Goal: Task Accomplishment & Management: Complete application form

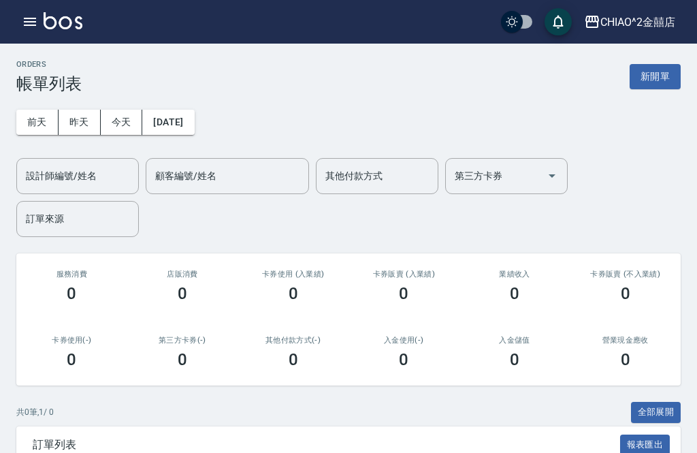
scroll to position [44, 0]
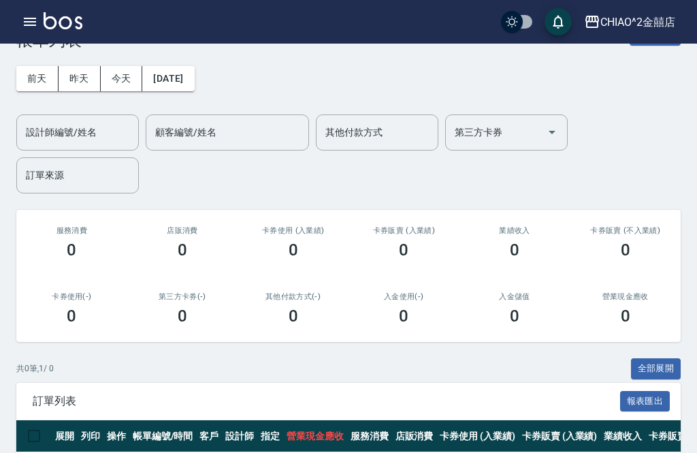
click at [97, 205] on div "ORDERS 帳單列表 新開單 [DATE] [DATE] [DATE] [DATE] 設計師編號/姓名 設計師編號/姓名 顧客編號/姓名 顧客編號/姓名 其…" at bounding box center [348, 252] width 697 height 505
click at [76, 215] on div "服務消費 0" at bounding box center [71, 243] width 111 height 66
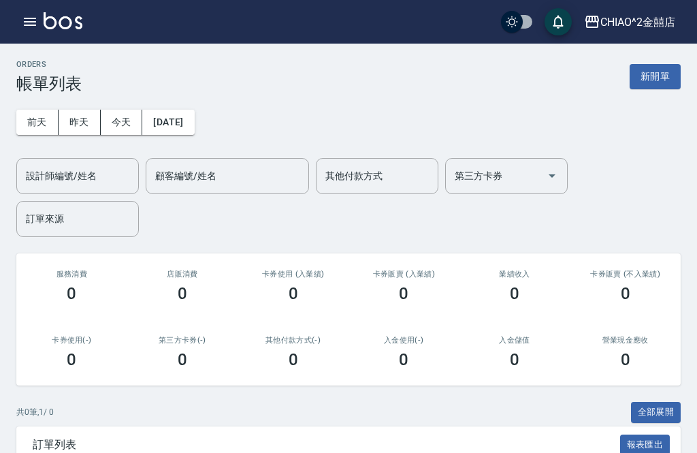
click at [656, 70] on button "新開單" at bounding box center [654, 76] width 51 height 25
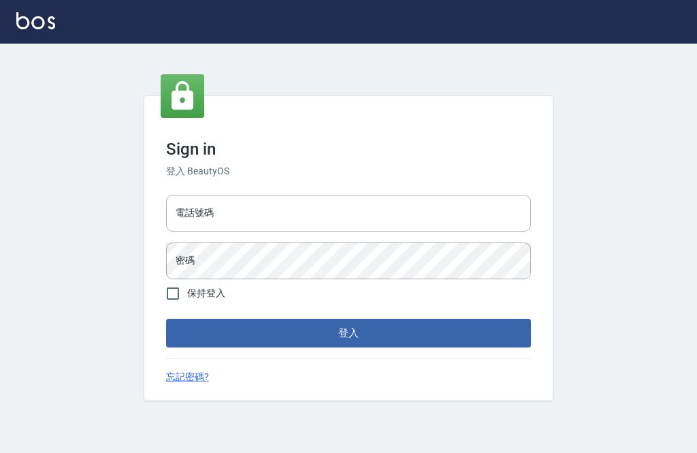
click at [442, 231] on input "電話號碼" at bounding box center [348, 213] width 365 height 37
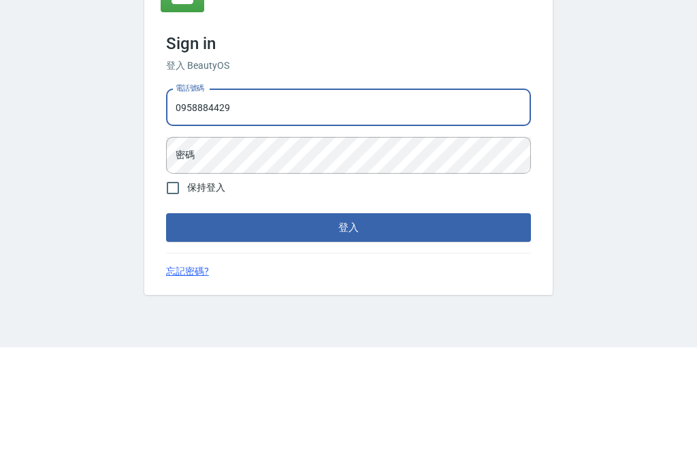
type input "0958884429"
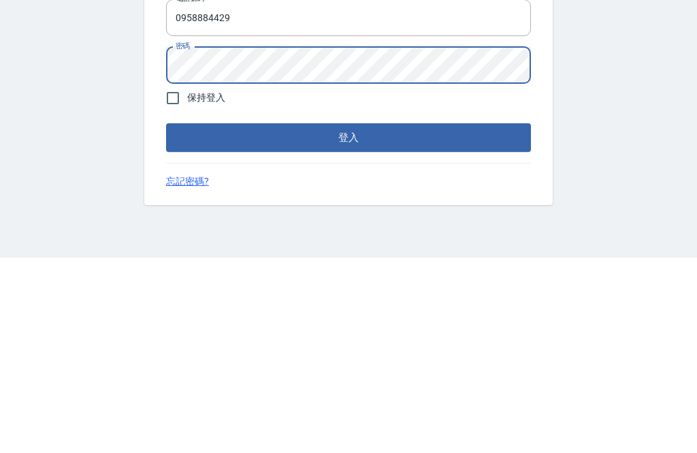
click at [484, 318] on button "登入" at bounding box center [348, 332] width 365 height 29
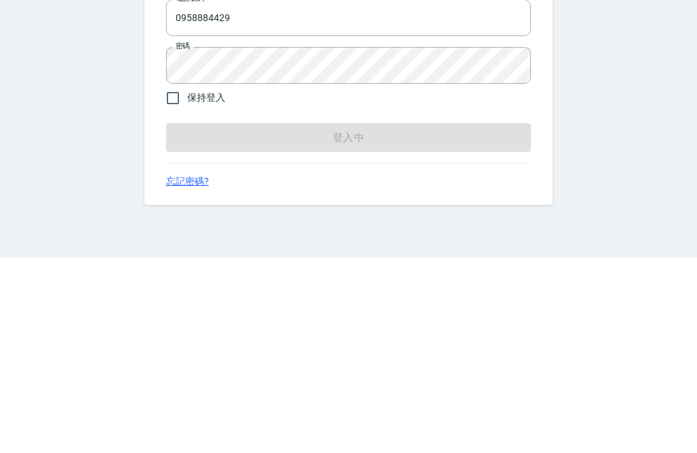
scroll to position [44, 0]
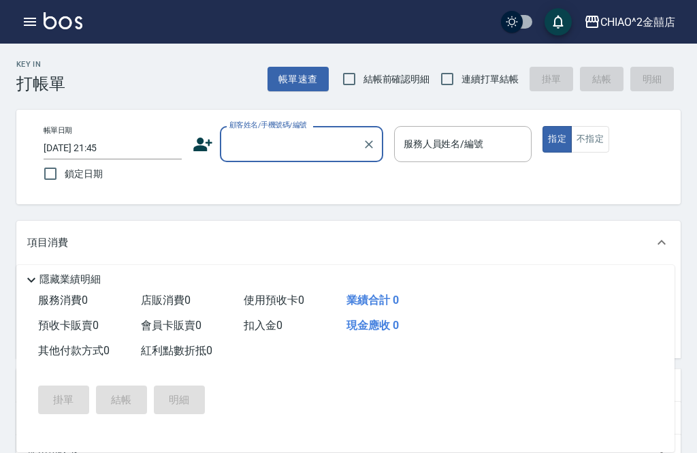
click at [73, 148] on input "[DATE] 21:45" at bounding box center [113, 148] width 138 height 22
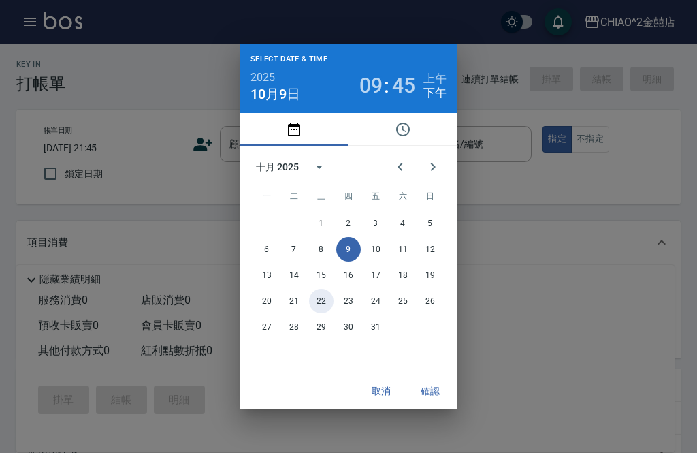
click at [321, 291] on button "22" at bounding box center [321, 301] width 24 height 24
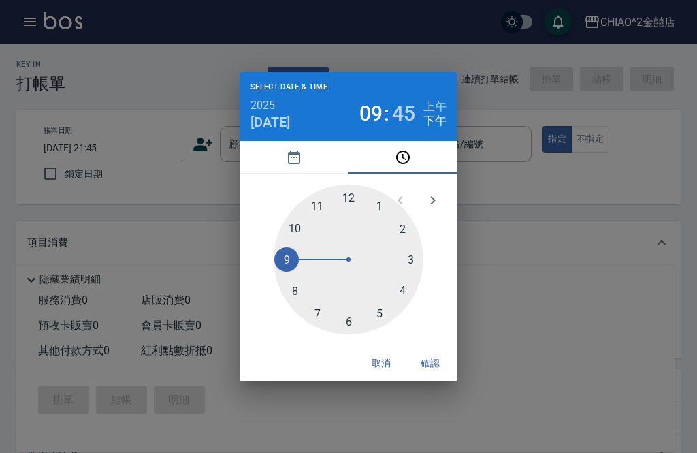
click at [269, 154] on button "pick date" at bounding box center [294, 157] width 109 height 33
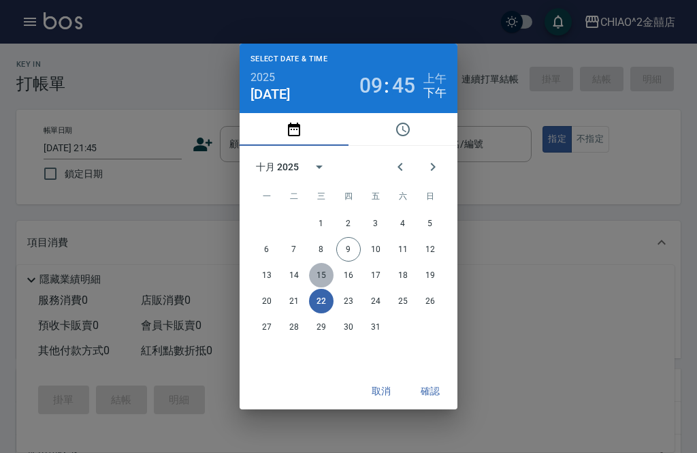
click at [323, 269] on button "15" at bounding box center [321, 275] width 24 height 24
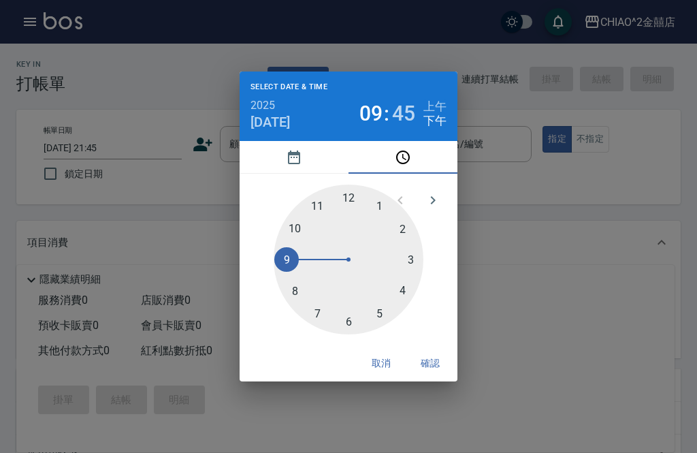
click at [277, 165] on button "pick date" at bounding box center [294, 157] width 109 height 33
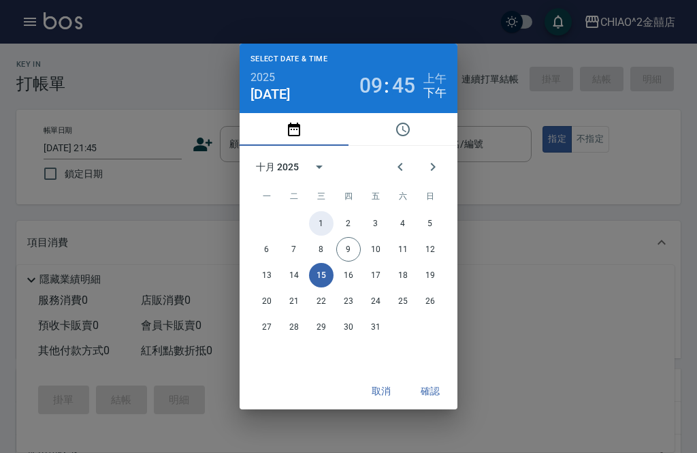
click at [325, 234] on button "1" at bounding box center [321, 223] width 24 height 24
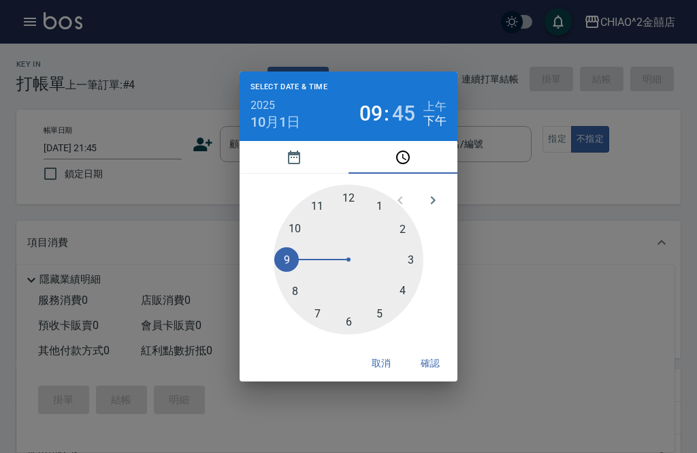
click at [270, 159] on button "pick date" at bounding box center [294, 157] width 109 height 33
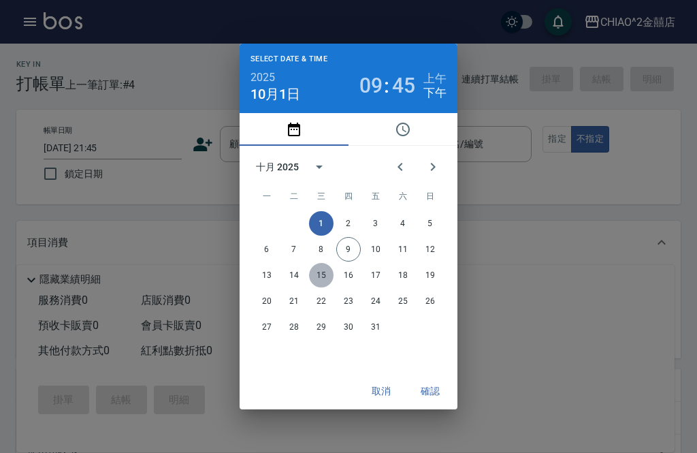
click at [328, 271] on button "15" at bounding box center [321, 275] width 24 height 24
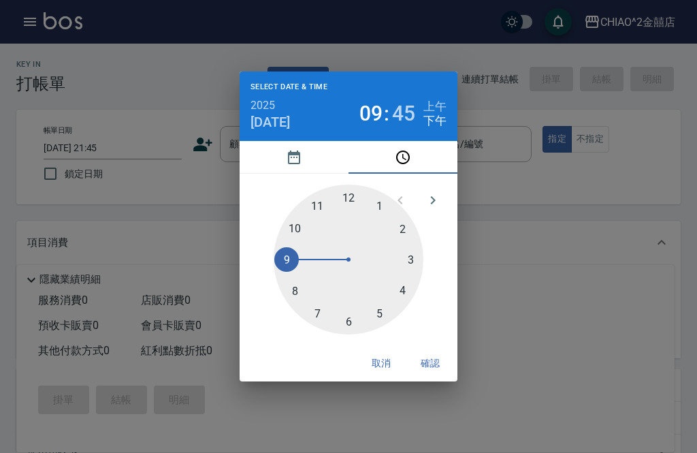
click at [269, 153] on button "pick date" at bounding box center [294, 157] width 109 height 33
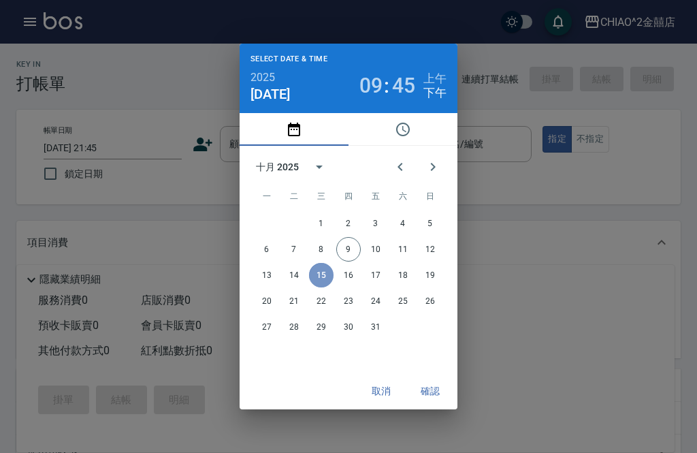
click at [325, 270] on button "15" at bounding box center [321, 275] width 24 height 24
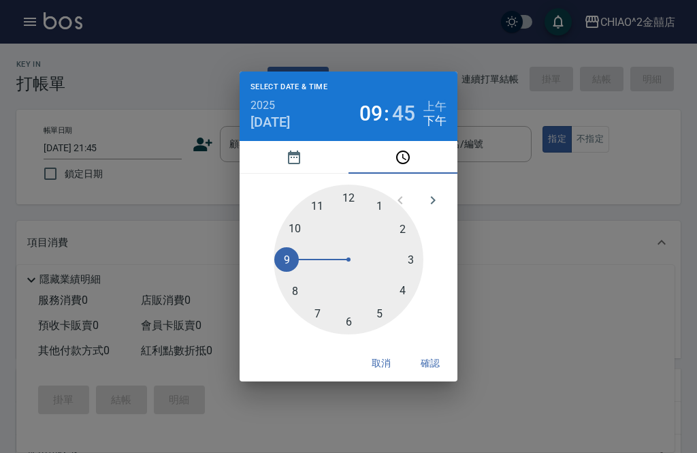
click at [271, 156] on button "pick date" at bounding box center [294, 157] width 109 height 33
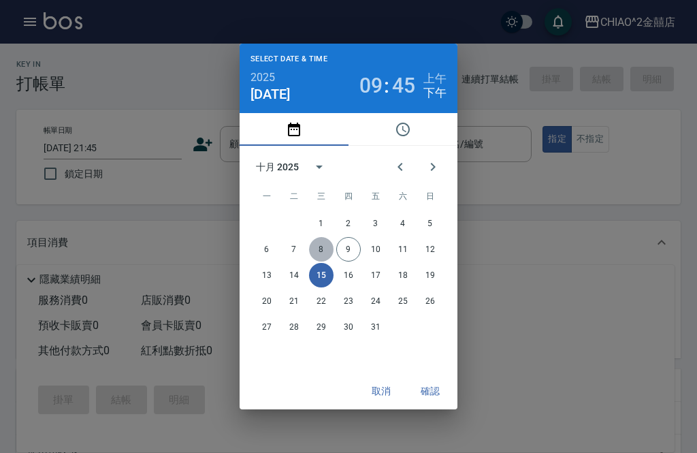
click at [325, 248] on button "8" at bounding box center [321, 249] width 24 height 24
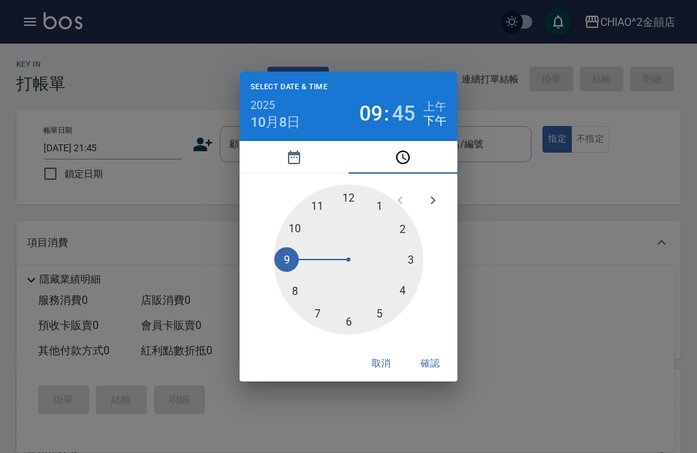
type input "[DATE] 21:45"
click at [434, 411] on div "Select date & time 2025 [DATE] 09 : 45 上午 下午 1 2 3 4 5 6 7 8 9 10 11 12 取消 確認" at bounding box center [348, 226] width 697 height 453
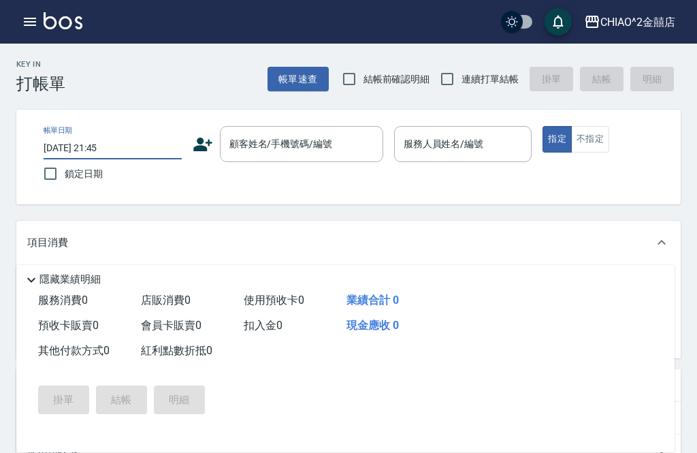
click at [55, 183] on input "鎖定日期" at bounding box center [50, 173] width 29 height 29
checkbox input "true"
click at [279, 134] on input "顧客姓名/手機號碼/編號" at bounding box center [291, 144] width 131 height 24
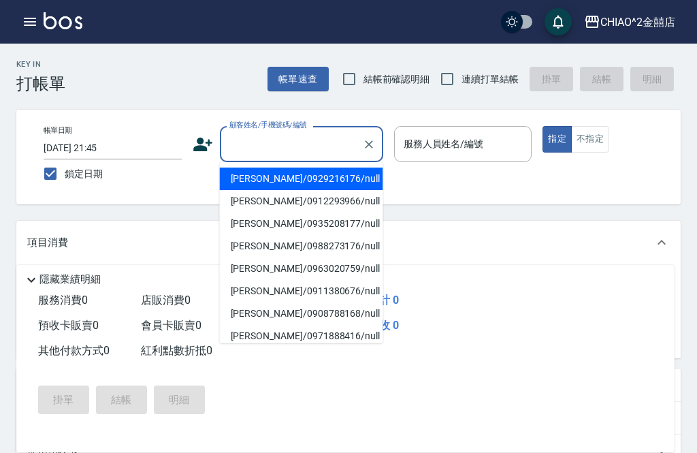
scroll to position [44, 0]
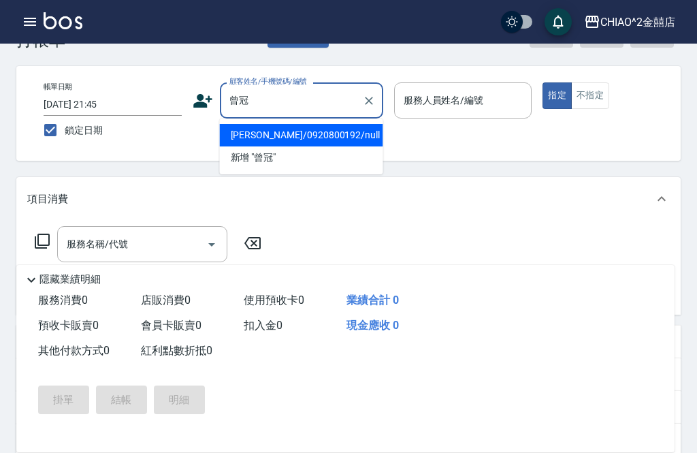
click at [243, 135] on li "[PERSON_NAME]/0920800192/null" at bounding box center [301, 135] width 163 height 22
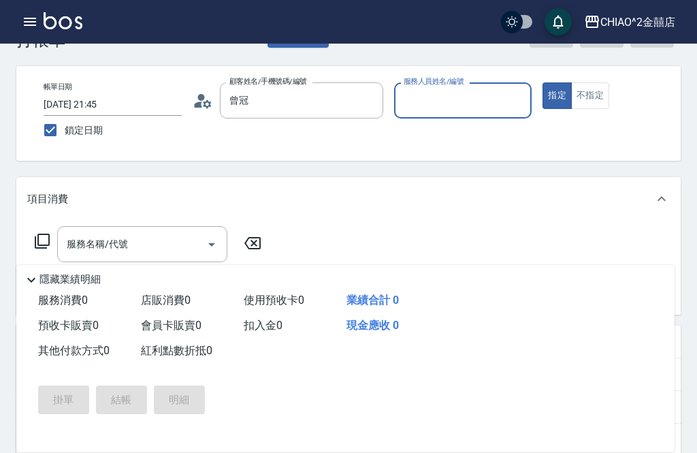
type input "[PERSON_NAME]/0920800192/null"
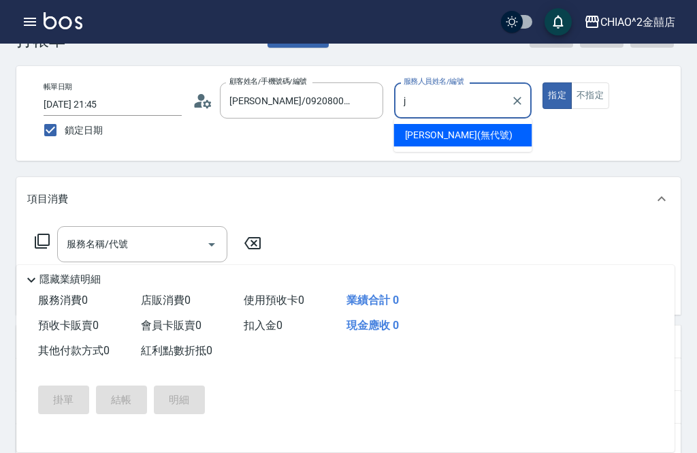
click at [413, 137] on span "[PERSON_NAME] (無代號)" at bounding box center [459, 135] width 108 height 14
type input "[PERSON_NAME](無代號)"
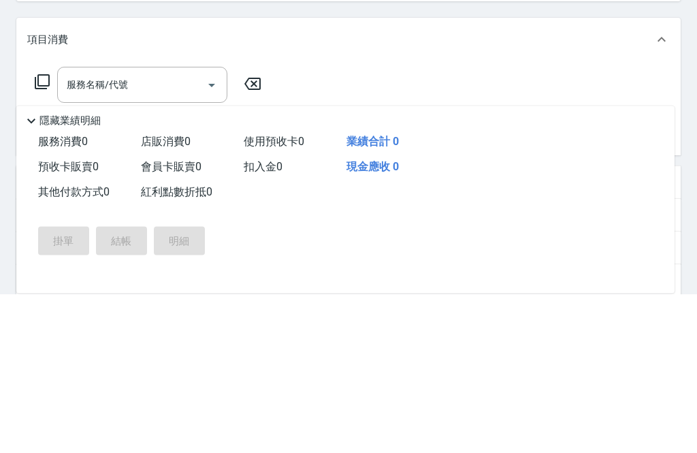
click at [79, 226] on div "服務名稱/代號 服務名稱/代號" at bounding box center [142, 244] width 170 height 36
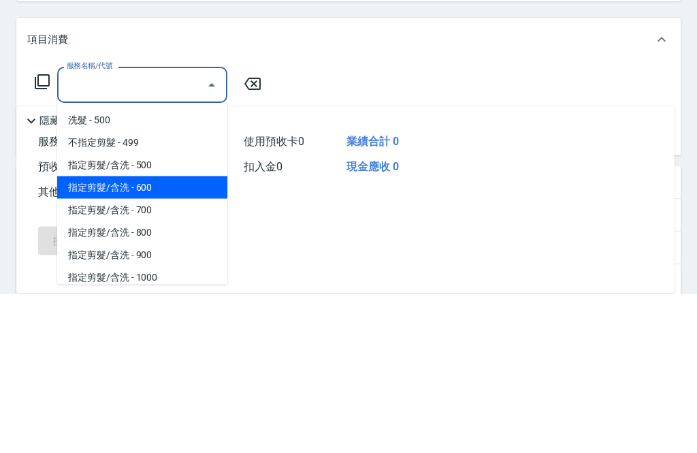
click at [129, 336] on span "指定剪髮/含洗 - 600" at bounding box center [142, 347] width 170 height 22
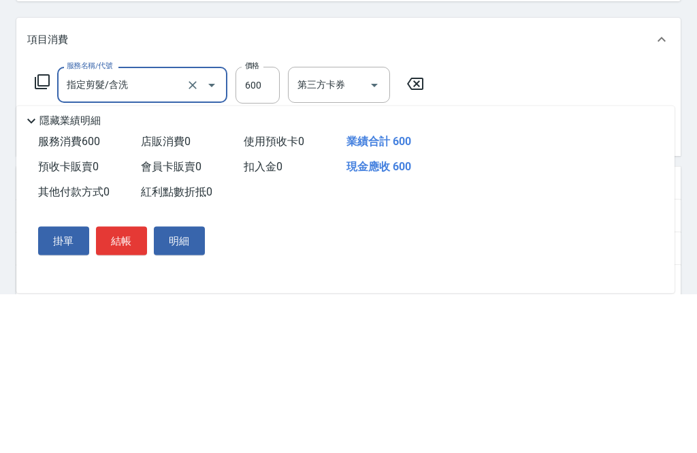
type input "指定剪髮/含洗"
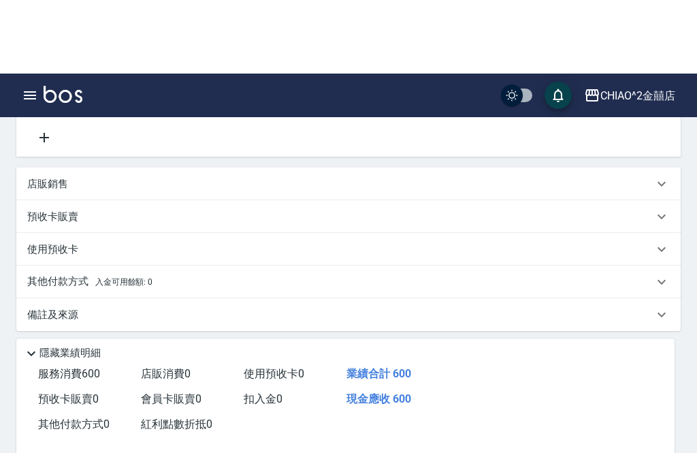
scroll to position [283, 0]
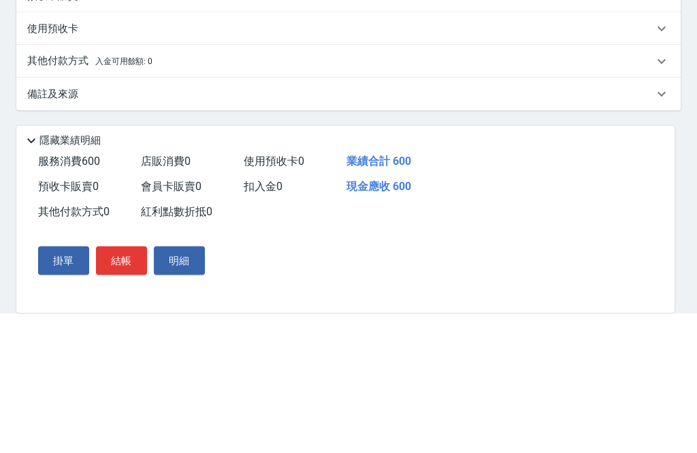
click at [46, 193] on p "其他付款方式 入金可用餘額: 0" at bounding box center [89, 200] width 125 height 15
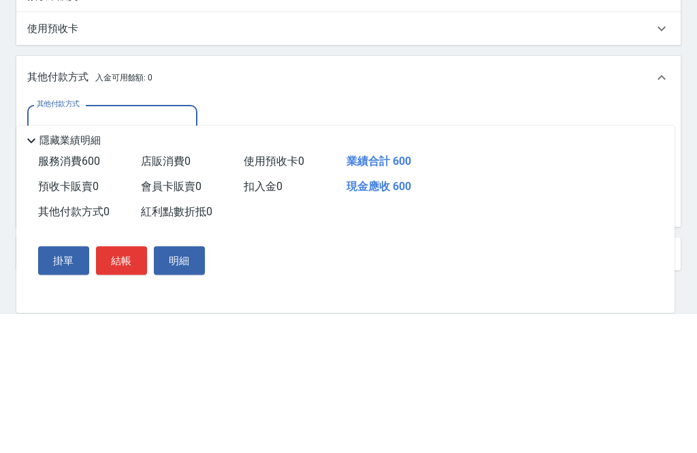
scroll to position [0, 0]
click at [54, 250] on input "其他付款方式" at bounding box center [112, 262] width 158 height 24
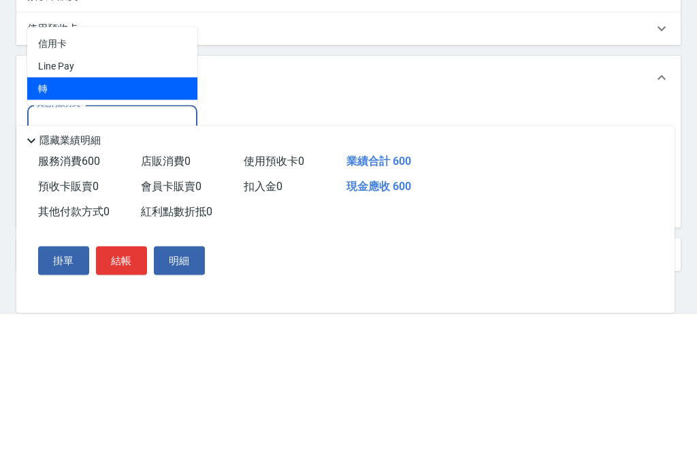
click at [48, 217] on span "轉" at bounding box center [112, 228] width 170 height 22
type input "轉"
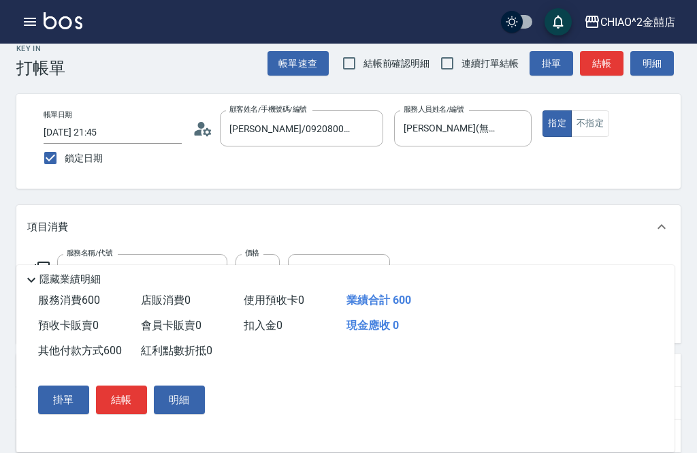
scroll to position [12, 0]
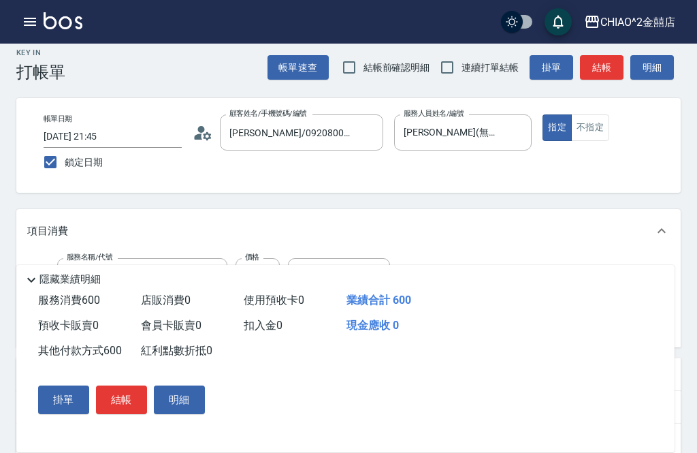
type input "600"
click at [125, 414] on button "結帳" at bounding box center [121, 399] width 51 height 29
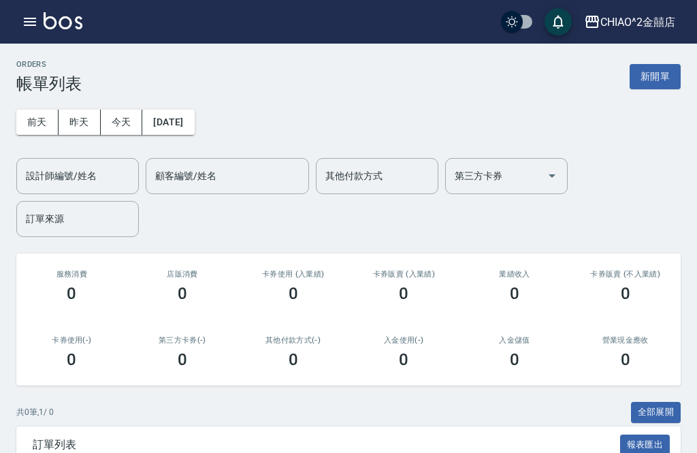
click at [661, 73] on button "新開單" at bounding box center [654, 76] width 51 height 25
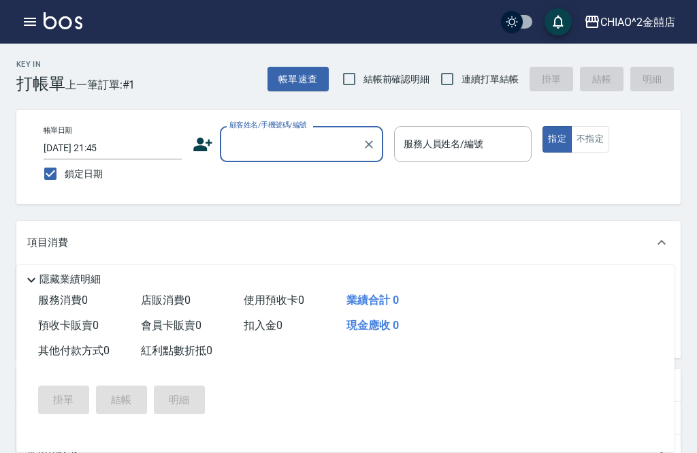
click at [312, 146] on input "顧客姓名/手機號碼/編號" at bounding box center [291, 144] width 131 height 24
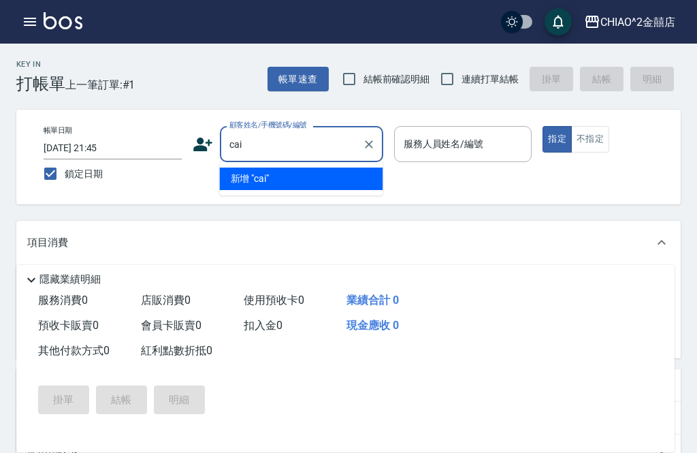
type input "菜"
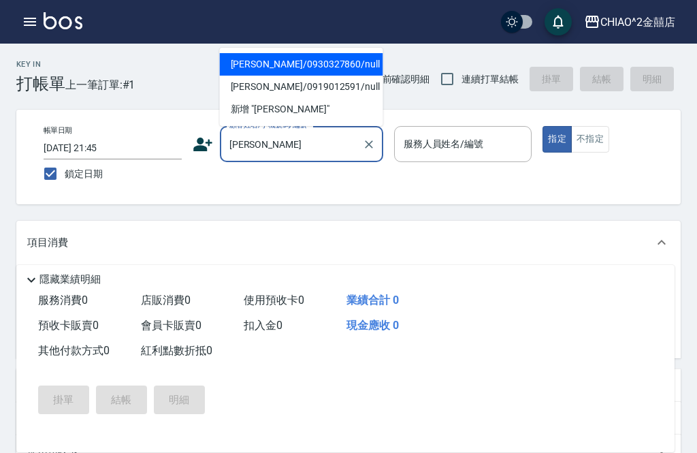
click at [335, 58] on li "[PERSON_NAME]/0930327860/null" at bounding box center [301, 64] width 163 height 22
type input "[PERSON_NAME]/0930327860/null"
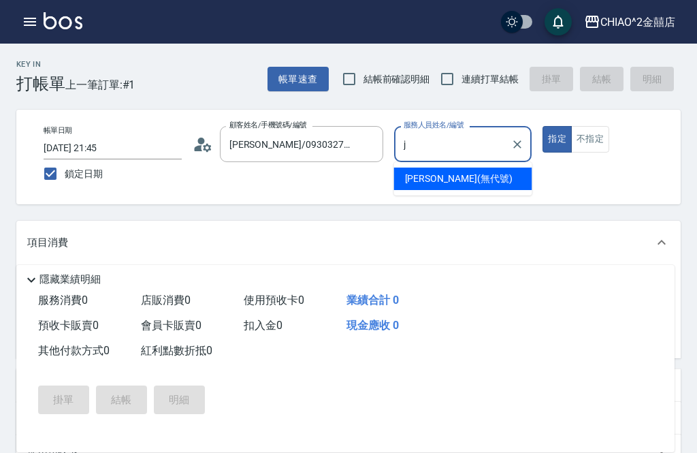
click at [472, 177] on div "[PERSON_NAME] (無代號)" at bounding box center [463, 178] width 138 height 22
type input "[PERSON_NAME](無代號)"
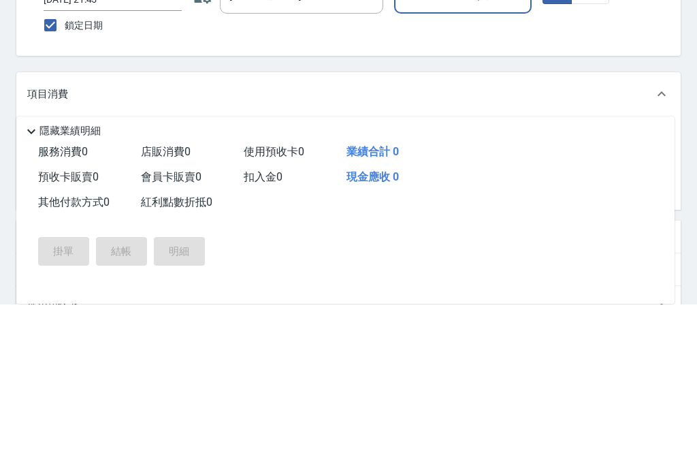
click at [185, 276] on input "服務名稱/代號" at bounding box center [131, 288] width 137 height 24
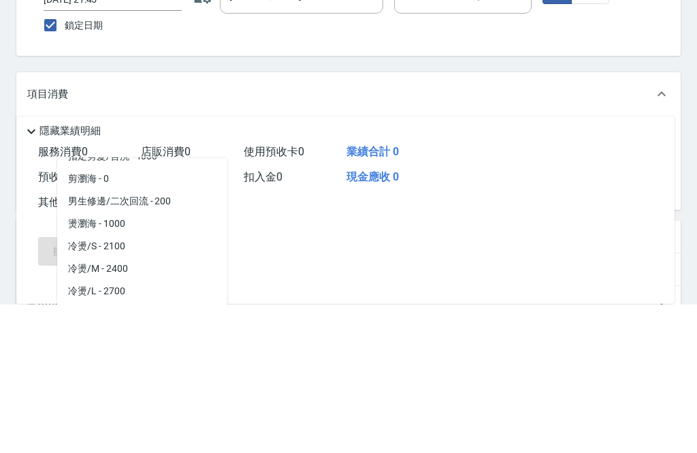
scroll to position [168, 0]
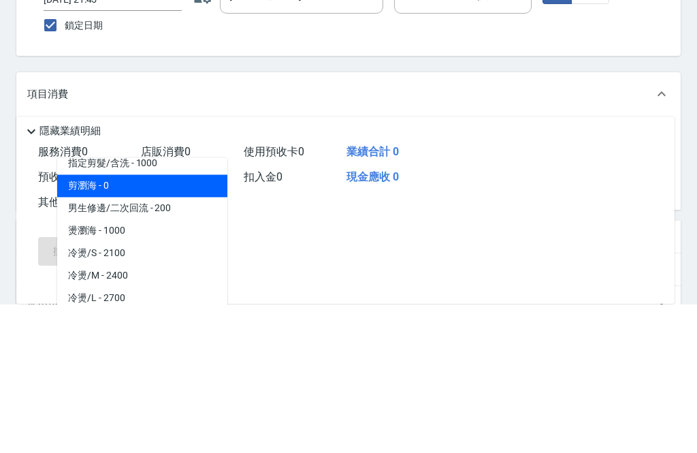
click at [179, 323] on span "剪瀏海 - 0" at bounding box center [142, 334] width 170 height 22
type input "剪瀏海"
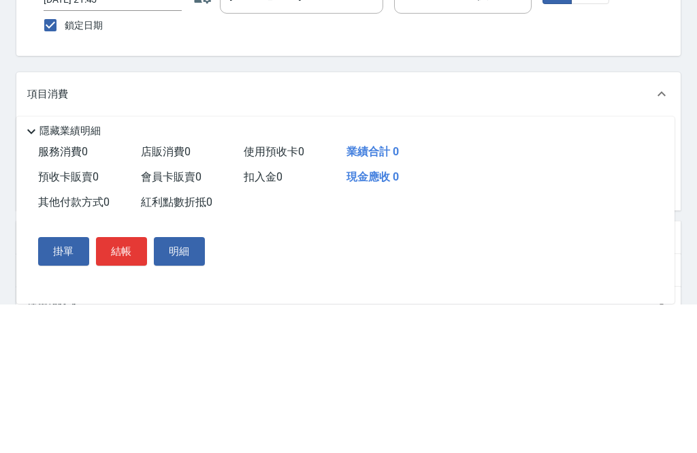
click at [185, 278] on button "Clear" at bounding box center [192, 287] width 19 height 19
click at [212, 280] on icon "Open" at bounding box center [211, 288] width 16 height 16
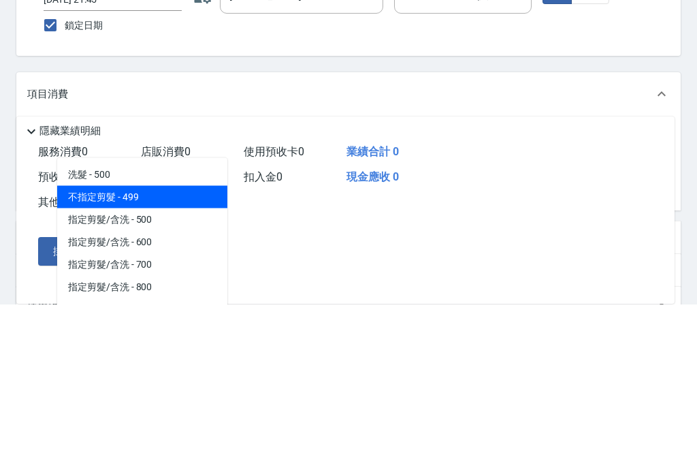
scroll to position [0, 0]
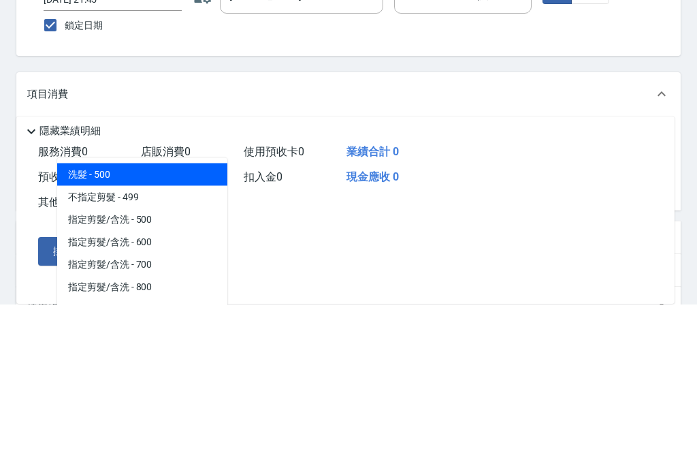
click at [195, 312] on span "洗髮 - 500" at bounding box center [142, 323] width 170 height 22
type input "洗髮"
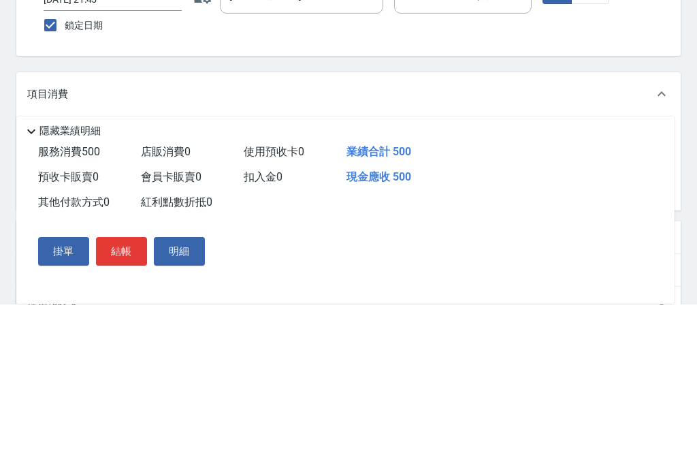
click at [265, 269] on input "500" at bounding box center [257, 287] width 44 height 37
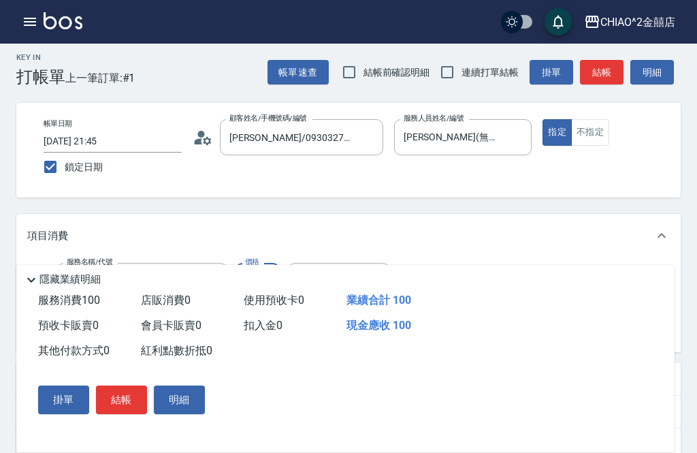
scroll to position [6, 0]
type input "100"
click at [120, 414] on button "結帳" at bounding box center [121, 399] width 51 height 29
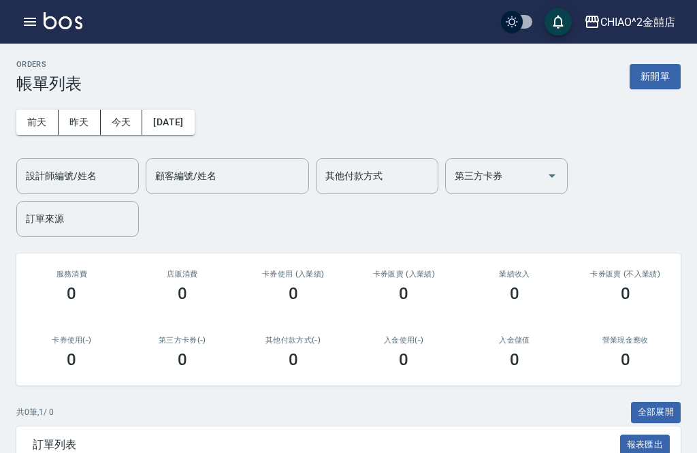
click at [662, 88] on button "新開單" at bounding box center [654, 76] width 51 height 25
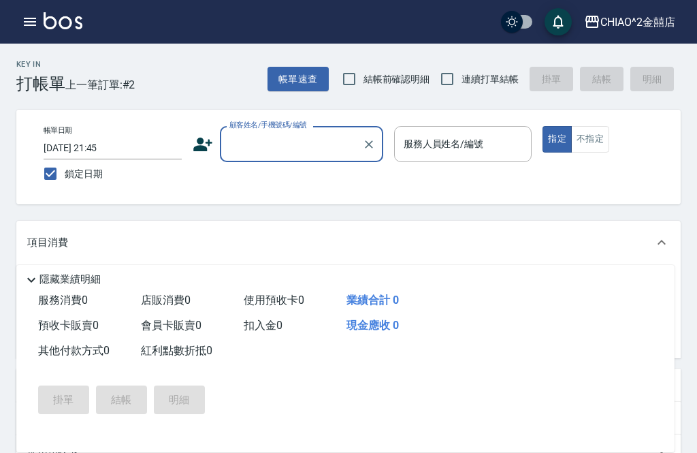
click at [278, 140] on input "顧客姓名/手機號碼/編號" at bounding box center [291, 144] width 131 height 24
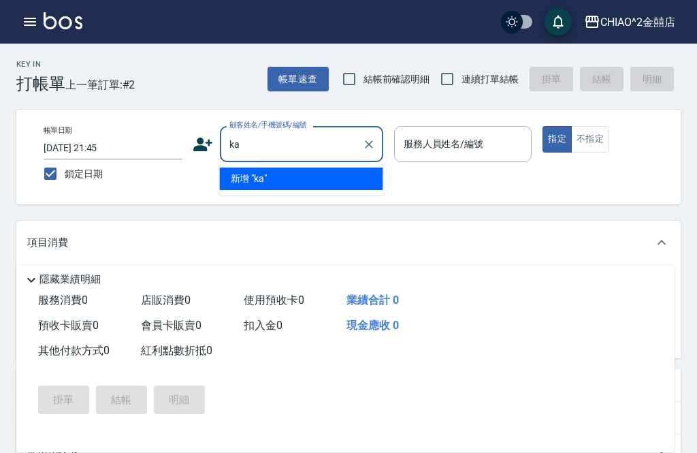
type input "k"
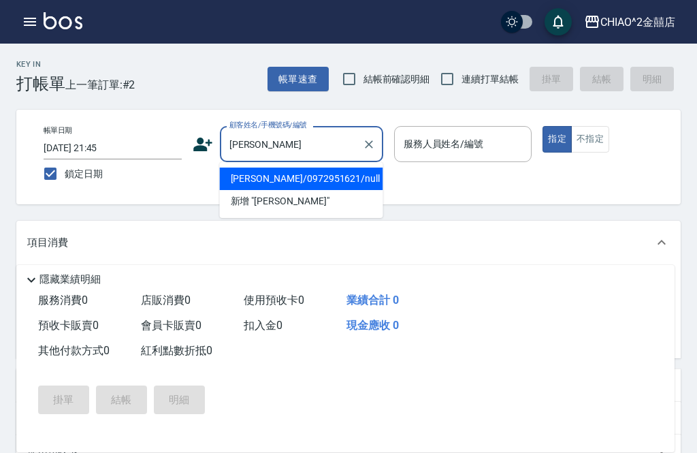
click at [322, 178] on li "[PERSON_NAME]/0972951621/null" at bounding box center [301, 178] width 163 height 22
type input "[PERSON_NAME]/0972951621/null"
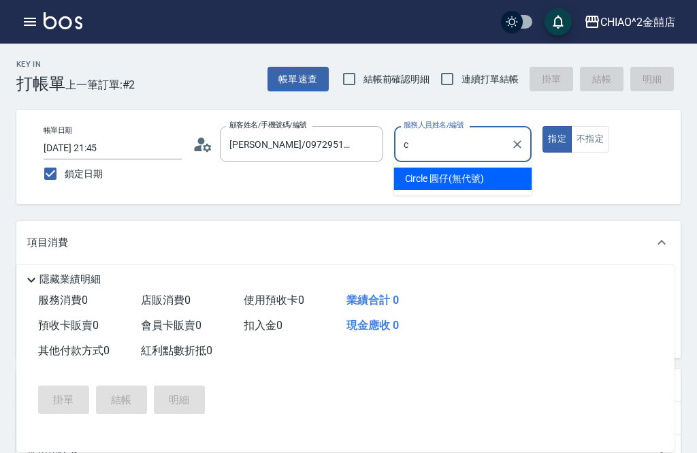
click at [467, 180] on span "Circle 圓仔 (無代號)" at bounding box center [444, 178] width 79 height 14
type input "Circle 圓仔(無代號)"
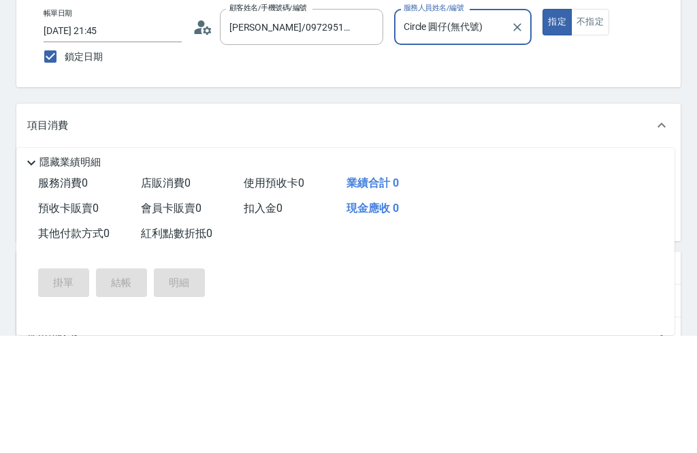
click at [184, 276] on input "服務名稱/代號" at bounding box center [131, 288] width 137 height 24
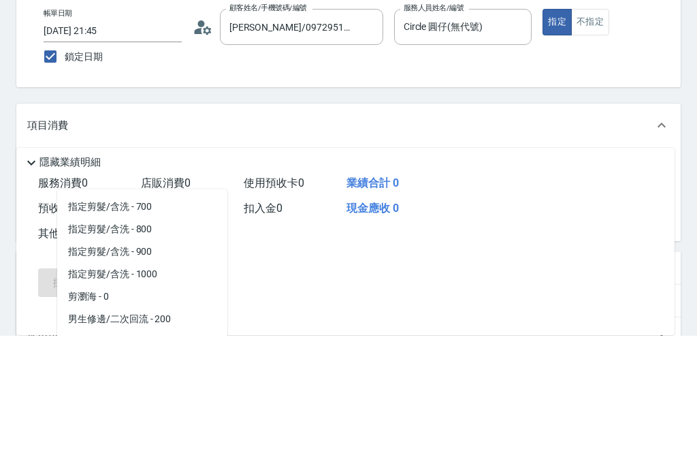
scroll to position [105, 0]
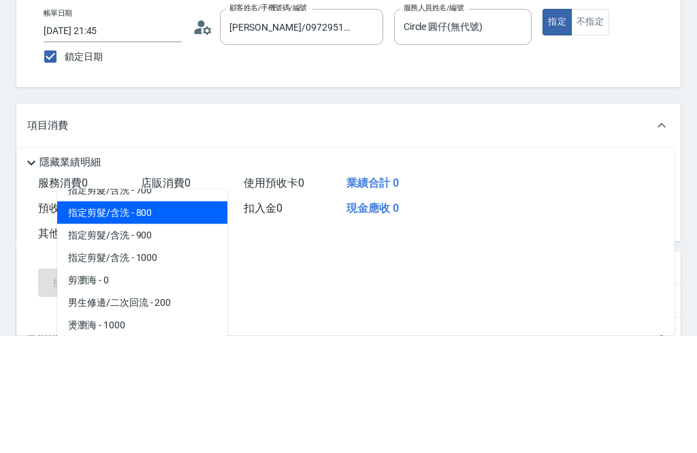
click at [167, 318] on span "指定剪髮/含洗 - 800" at bounding box center [142, 329] width 170 height 22
type input "指定剪髮/含洗"
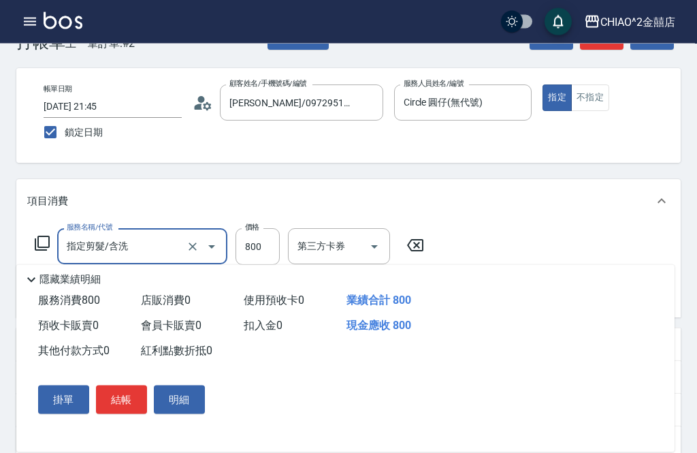
scroll to position [42, 0]
click at [117, 414] on button "結帳" at bounding box center [121, 399] width 51 height 29
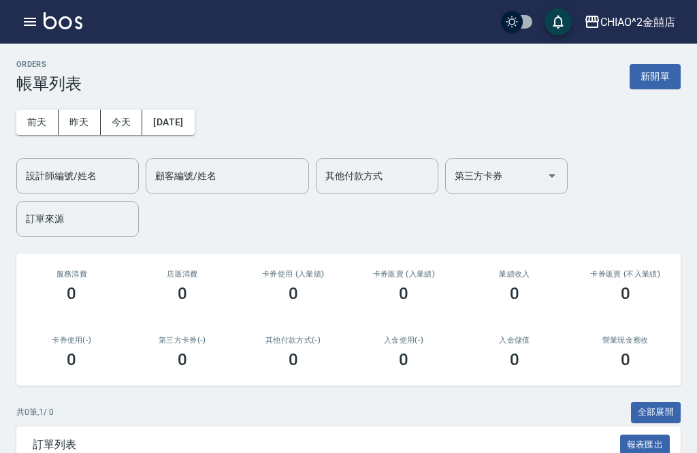
click at [660, 76] on button "新開單" at bounding box center [654, 76] width 51 height 25
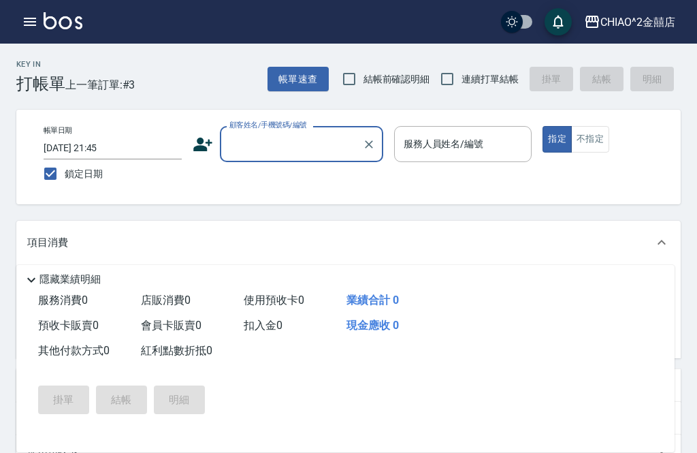
click at [290, 146] on input "顧客姓名/手機號碼/編號" at bounding box center [291, 144] width 131 height 24
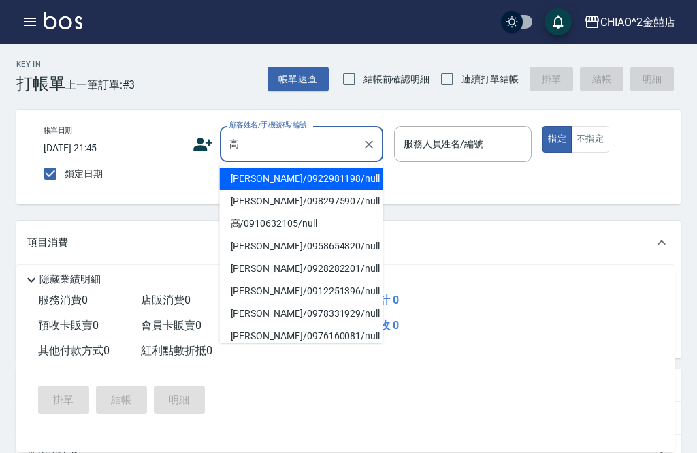
click at [329, 179] on li "[PERSON_NAME]/0922981198/null" at bounding box center [301, 178] width 163 height 22
type input "[PERSON_NAME]/0922981198/null"
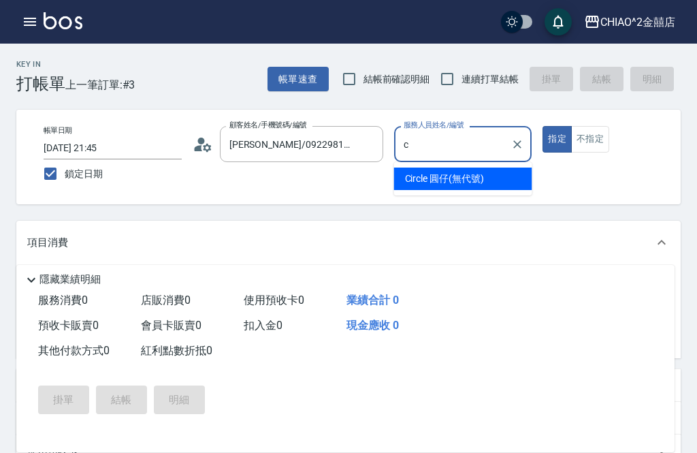
click at [469, 174] on span "Circle 圓仔 (無代號)" at bounding box center [444, 178] width 79 height 14
type input "Circle 圓仔(無代號)"
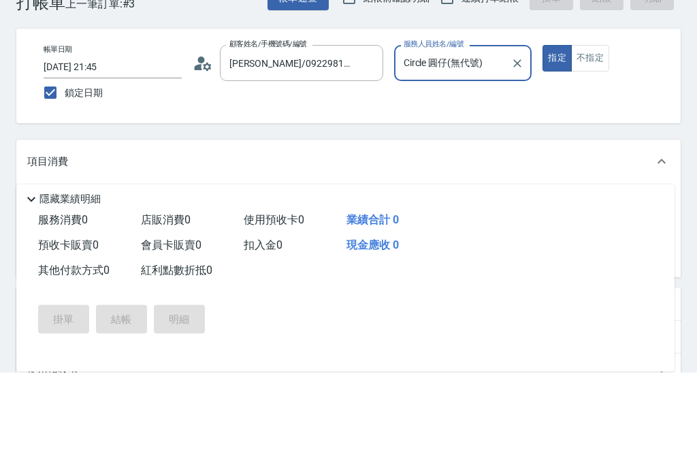
click at [191, 276] on input "服務名稱/代號" at bounding box center [131, 288] width 137 height 24
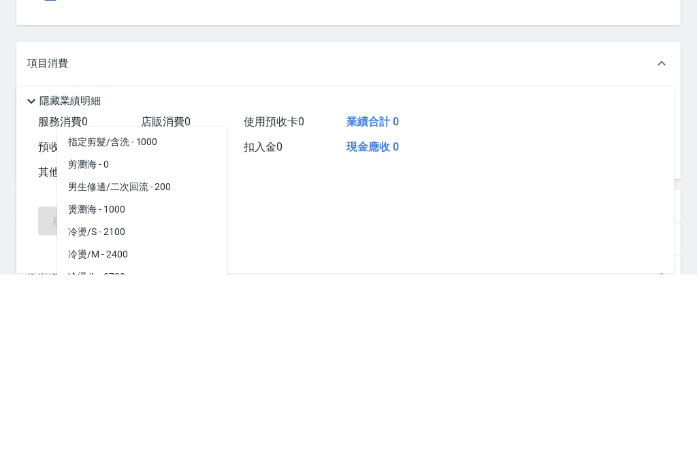
scroll to position [170, 0]
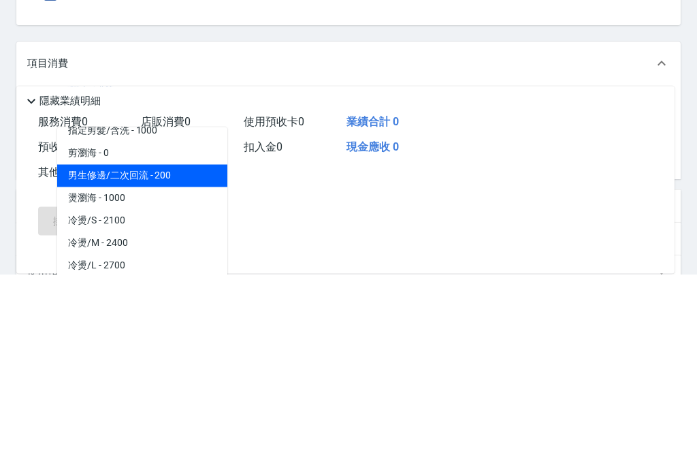
click at [189, 344] on span "男生修邊/二次回流 - 200" at bounding box center [142, 355] width 170 height 22
type input "男生修邊/二次回流"
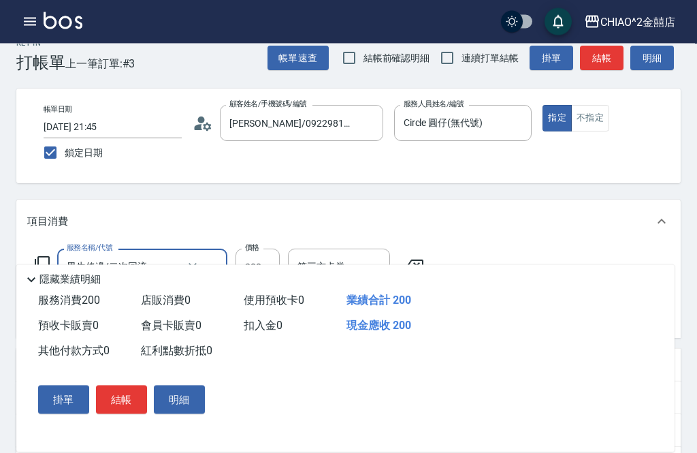
scroll to position [20, 0]
click at [123, 414] on button "結帳" at bounding box center [121, 399] width 51 height 29
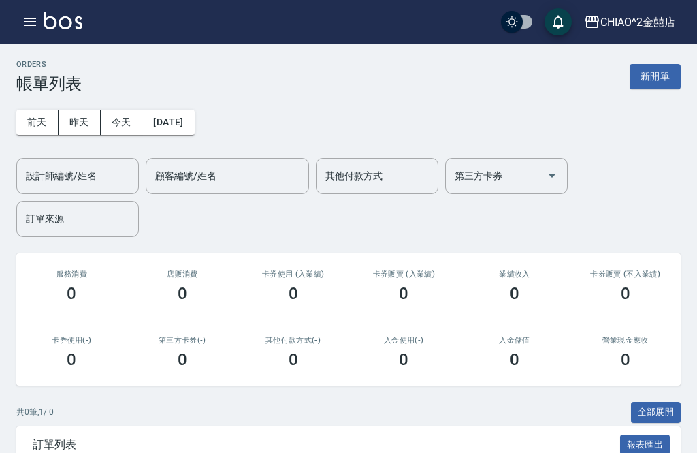
click at [664, 78] on button "新開單" at bounding box center [654, 76] width 51 height 25
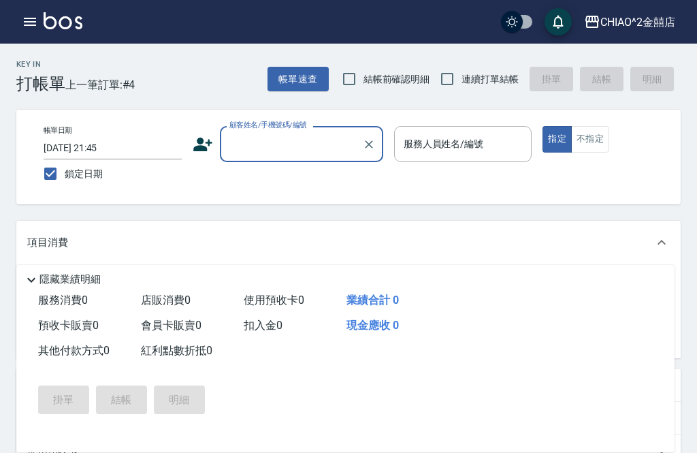
click at [42, 180] on input "鎖定日期" at bounding box center [50, 173] width 29 height 29
checkbox input "false"
type input "[DATE] 21:48"
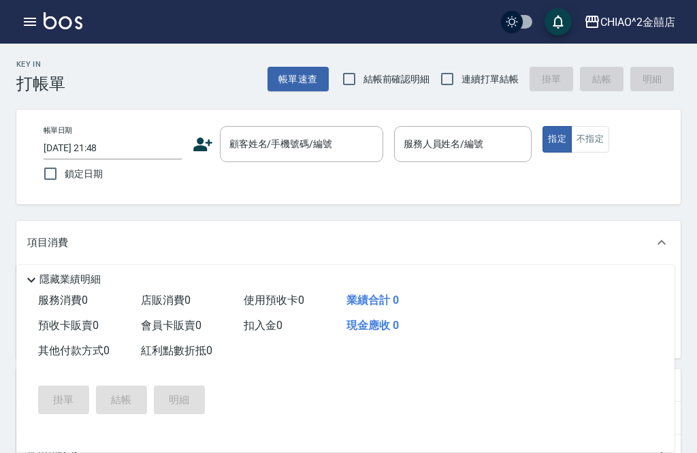
click at [104, 145] on input "[DATE] 21:48" at bounding box center [113, 148] width 138 height 22
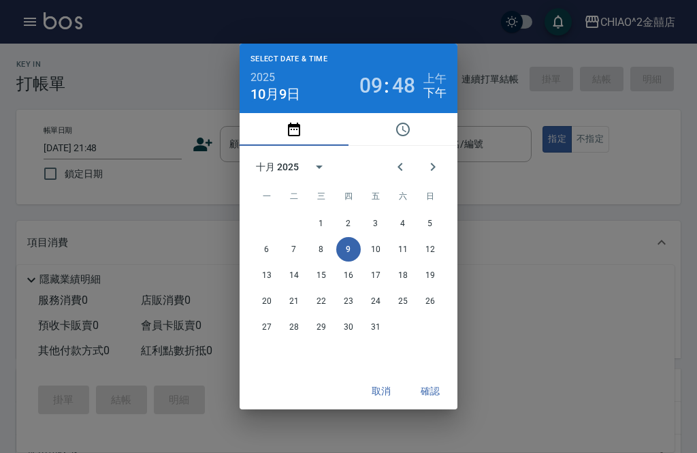
click at [438, 404] on button "確認" at bounding box center [430, 390] width 44 height 25
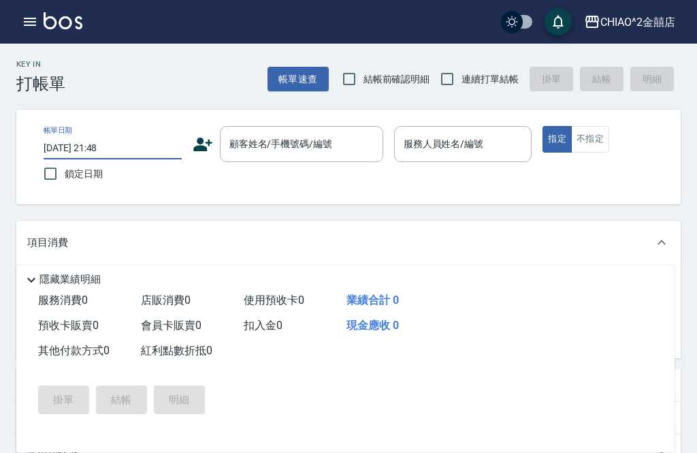
click at [85, 177] on span "鎖定日期" at bounding box center [84, 174] width 38 height 14
click at [65, 177] on input "鎖定日期" at bounding box center [50, 173] width 29 height 29
click at [52, 176] on input "鎖定日期" at bounding box center [50, 173] width 29 height 29
checkbox input "true"
click at [312, 146] on div "顧客姓名/手機號碼/編號 顧客姓名/手機號碼/編號" at bounding box center [301, 144] width 163 height 36
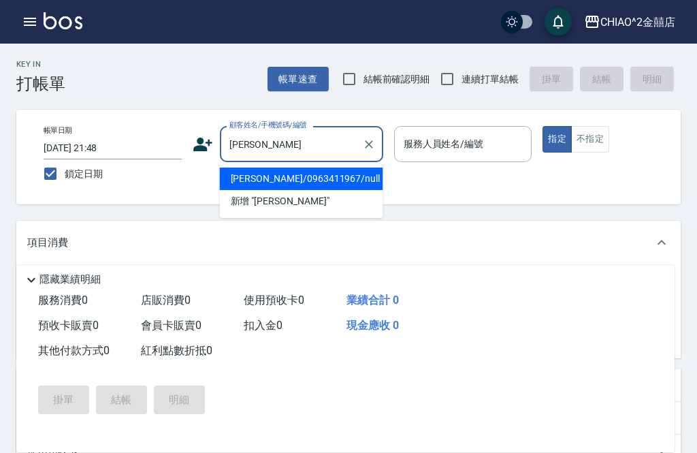
click at [310, 177] on li "[PERSON_NAME]/0963411967/null" at bounding box center [301, 178] width 163 height 22
type input "[PERSON_NAME]/0963411967/null"
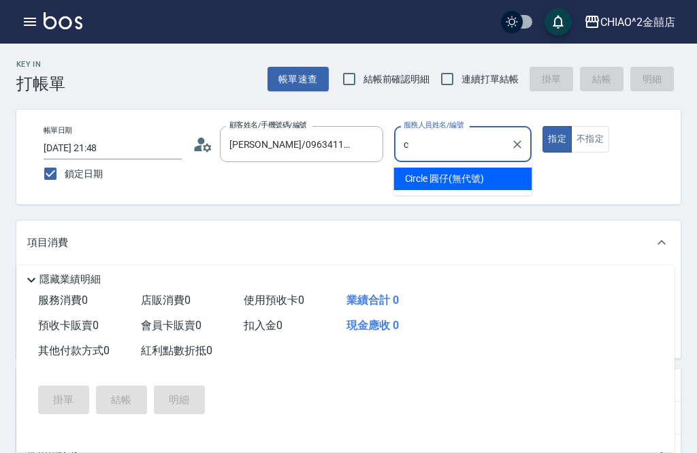
click at [463, 178] on span "Circle 圓仔 (無代號)" at bounding box center [444, 178] width 79 height 14
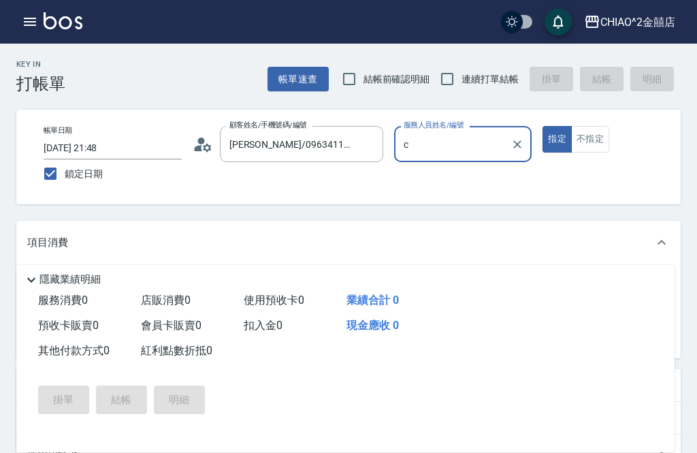
type input "Circle 圓仔(無代號)"
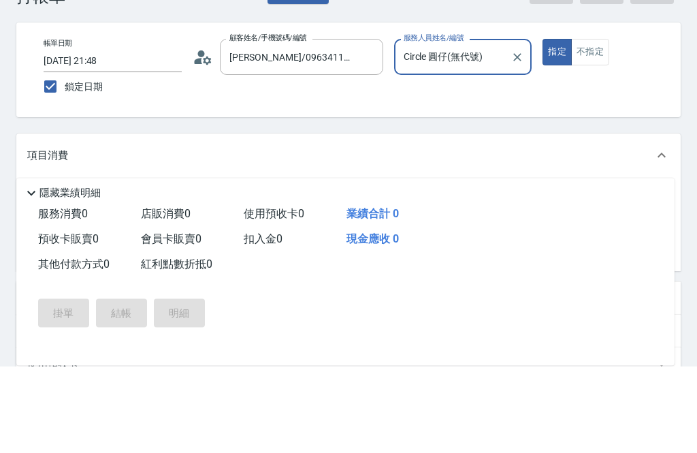
click at [172, 276] on input "服務名稱/代號" at bounding box center [131, 288] width 137 height 24
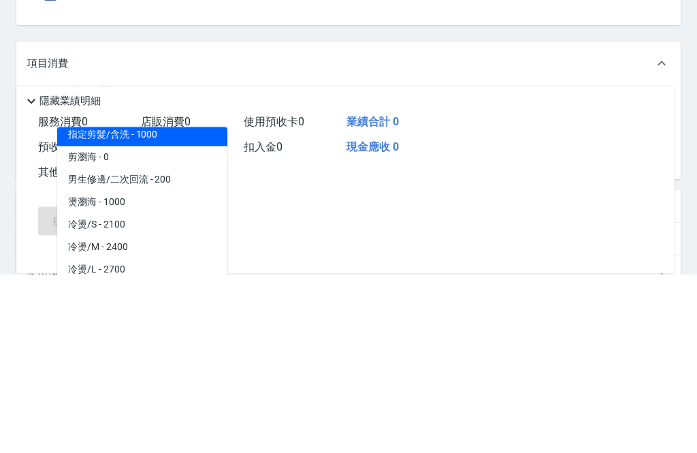
scroll to position [169, 0]
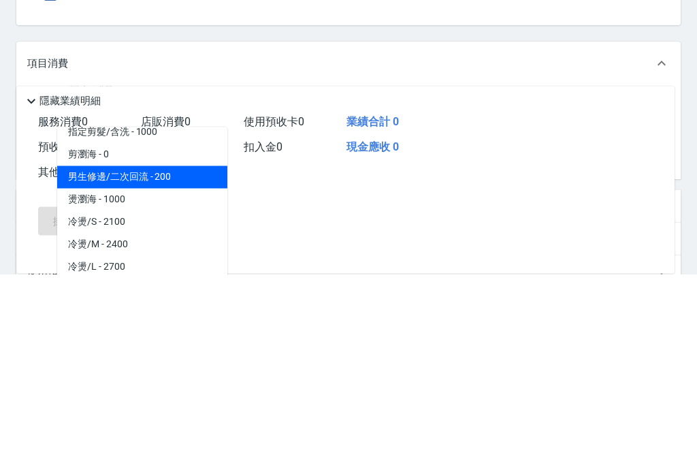
click at [178, 345] on span "男生修邊/二次回流 - 200" at bounding box center [142, 356] width 170 height 22
type input "男生修邊/二次回流"
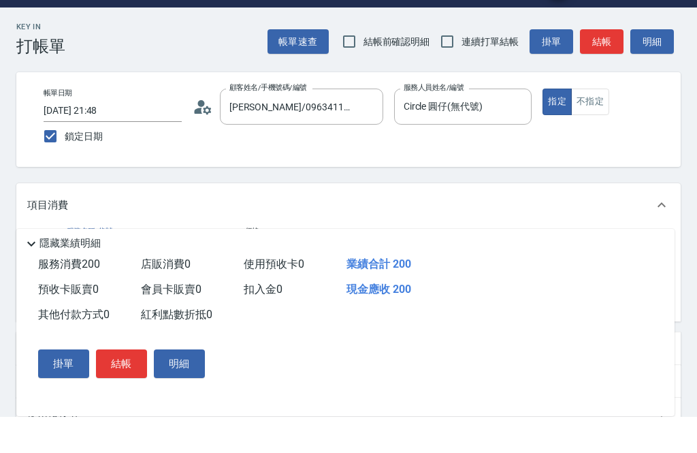
scroll to position [38, 0]
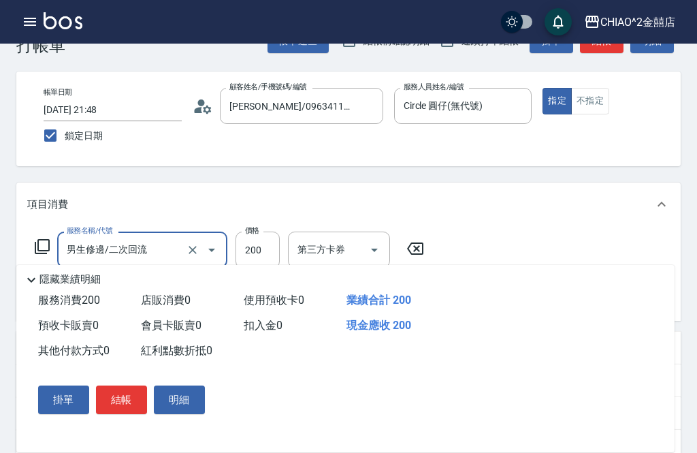
click at [131, 399] on button "結帳" at bounding box center [121, 399] width 51 height 29
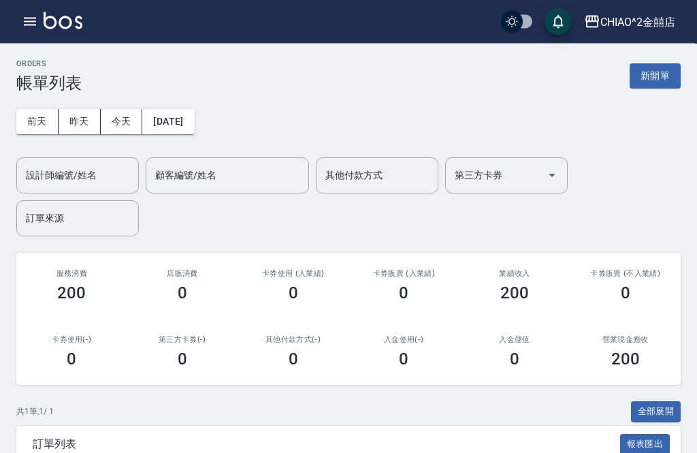
scroll to position [1, 0]
click at [657, 71] on button "新開單" at bounding box center [654, 75] width 51 height 25
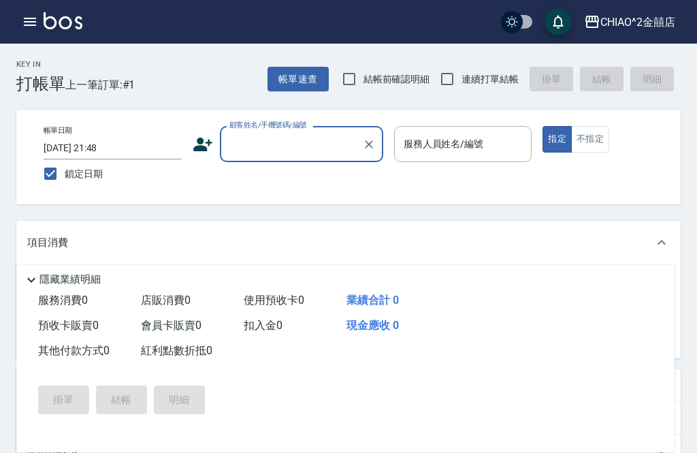
click at [310, 149] on input "顧客姓名/手機號碼/編號" at bounding box center [291, 144] width 131 height 24
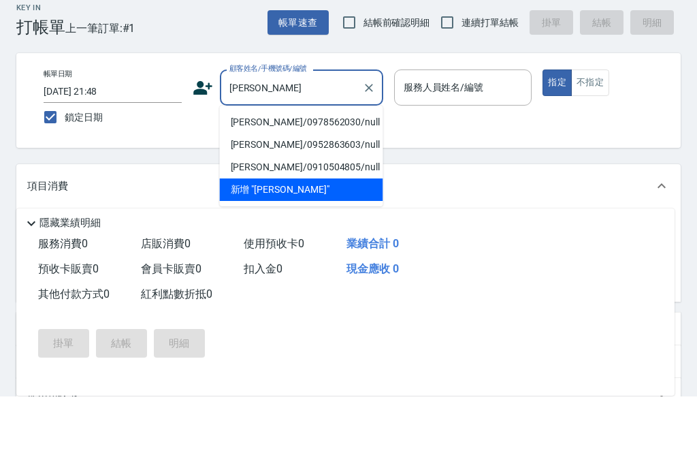
click at [312, 167] on li "[PERSON_NAME]/0978562030/null" at bounding box center [301, 178] width 163 height 22
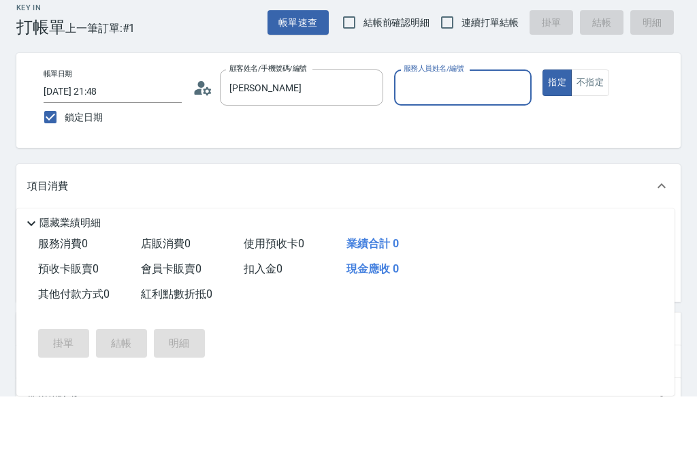
type input "[PERSON_NAME]/0978562030/null"
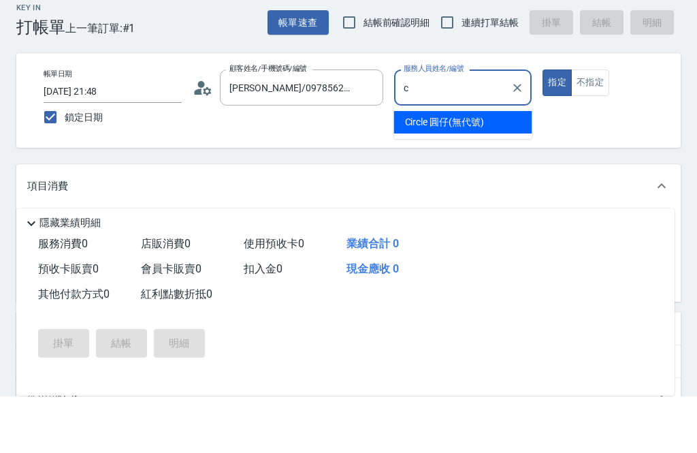
click at [447, 171] on span "Circle 圓仔 (無代號)" at bounding box center [444, 178] width 79 height 14
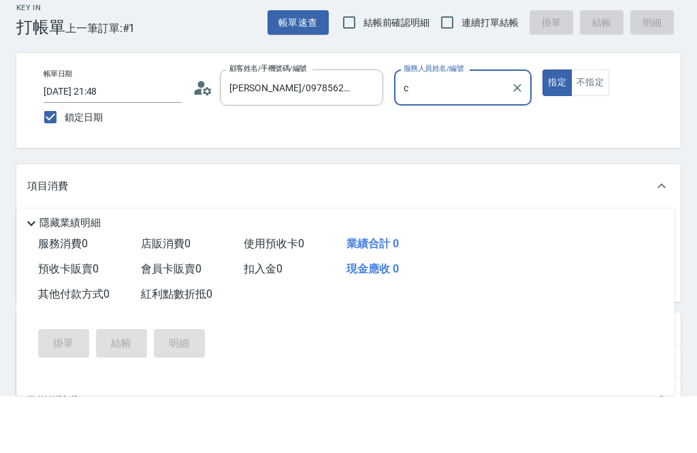
type input "Circle 圓仔(無代號)"
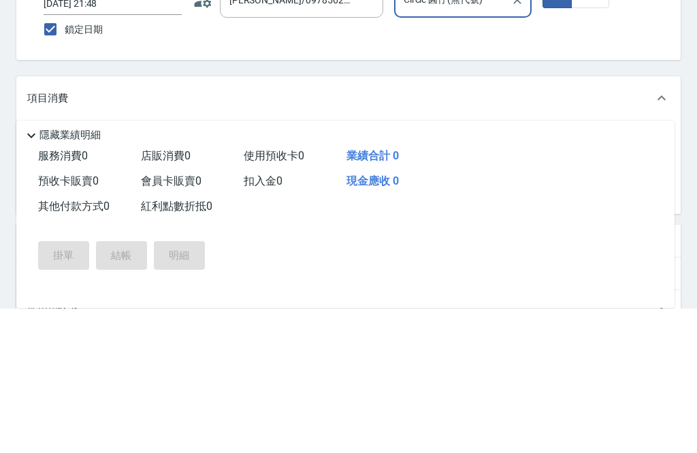
click at [181, 276] on input "服務名稱/代號" at bounding box center [131, 288] width 137 height 24
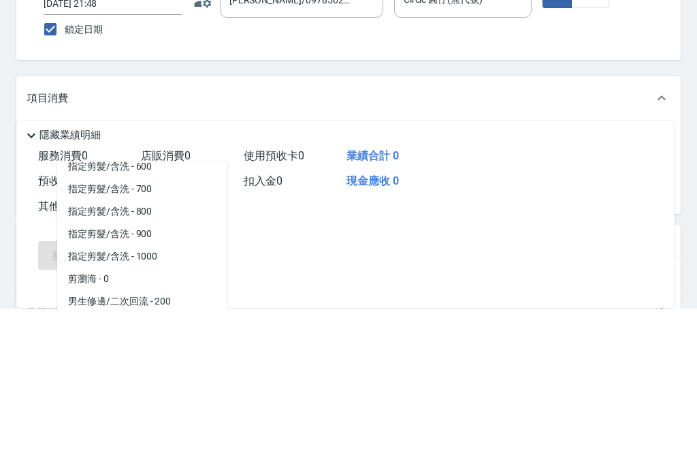
scroll to position [88, 0]
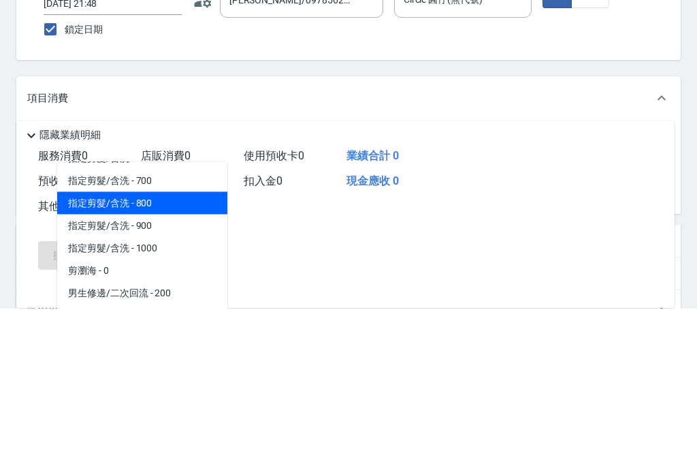
click at [169, 336] on span "指定剪髮/含洗 - 800" at bounding box center [142, 347] width 170 height 22
type input "指定剪髮/含洗"
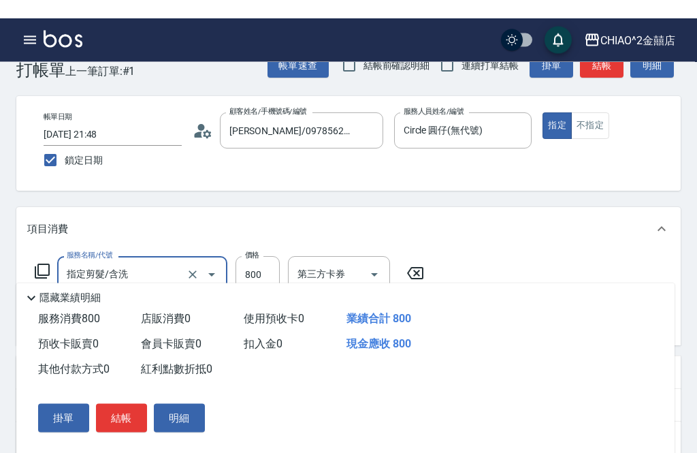
scroll to position [14, 0]
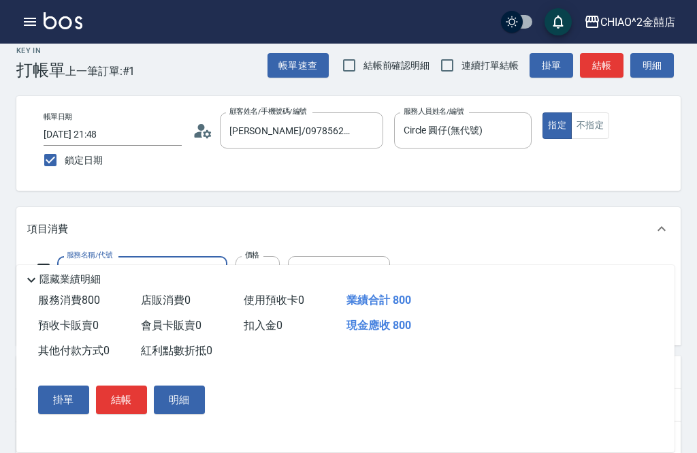
click at [117, 414] on button "結帳" at bounding box center [121, 399] width 51 height 29
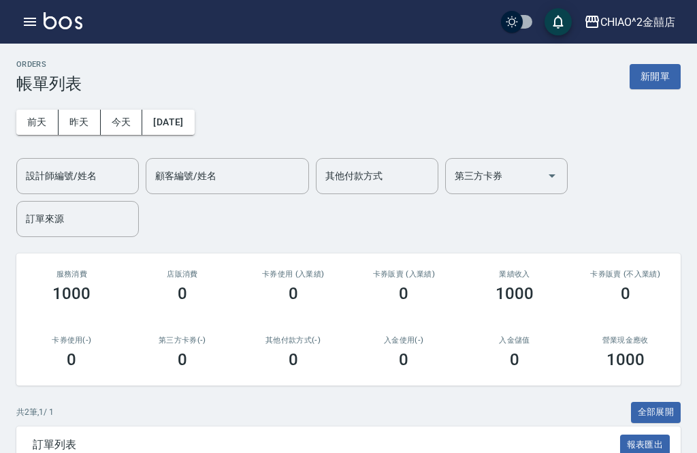
click at [658, 81] on button "新開單" at bounding box center [654, 76] width 51 height 25
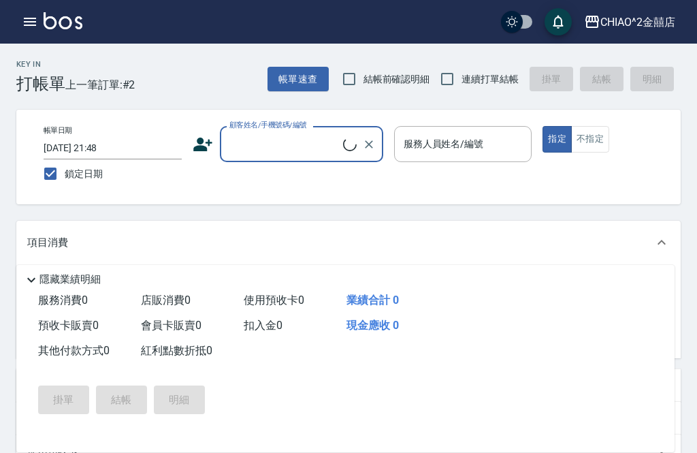
click at [304, 141] on input "顧客姓名/手機號碼/編號" at bounding box center [284, 144] width 117 height 24
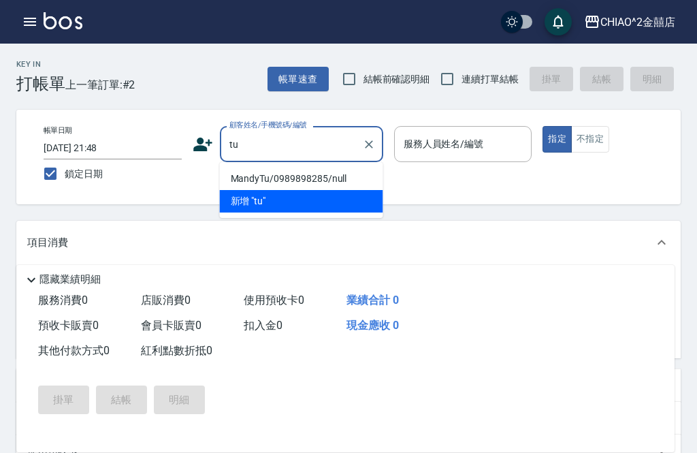
type input "t"
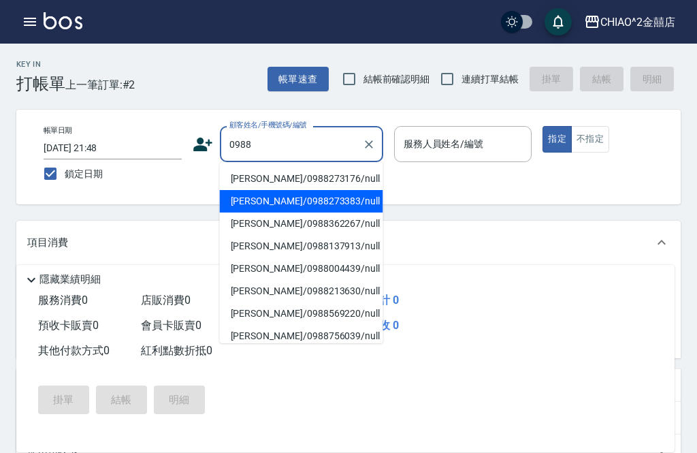
click at [321, 205] on li "[PERSON_NAME]/0988273383/null" at bounding box center [301, 201] width 163 height 22
type input "[PERSON_NAME]/0988273383/null"
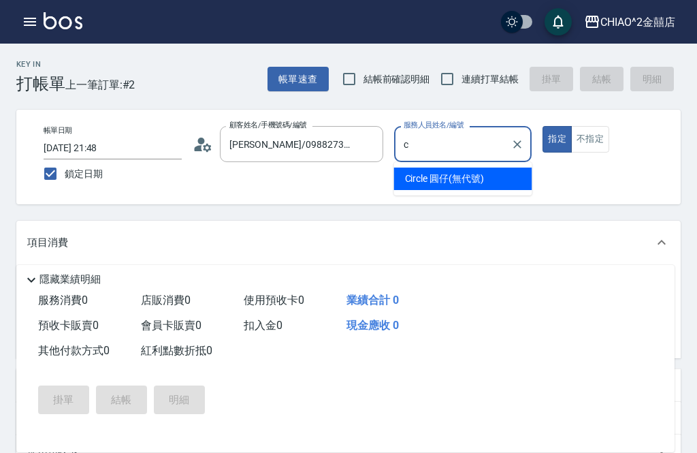
click at [463, 179] on span "Circle 圓仔 (無代號)" at bounding box center [444, 178] width 79 height 14
type input "Circle 圓仔(無代號)"
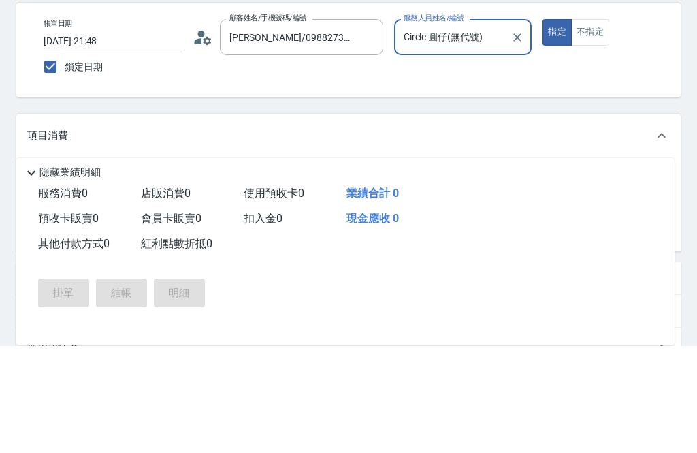
click at [179, 276] on input "服務名稱/代號" at bounding box center [131, 288] width 137 height 24
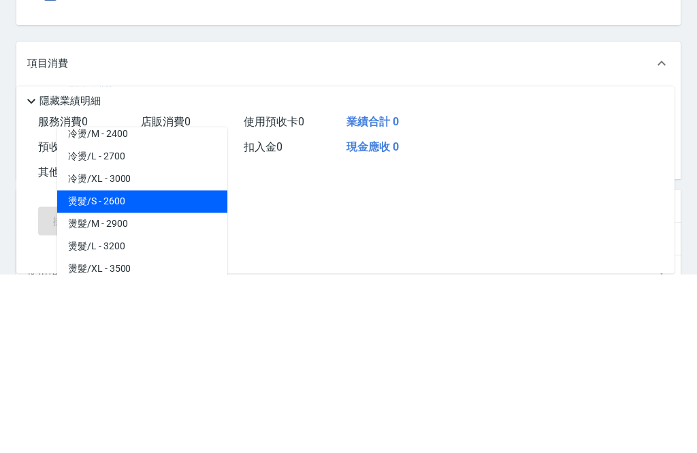
scroll to position [278, 0]
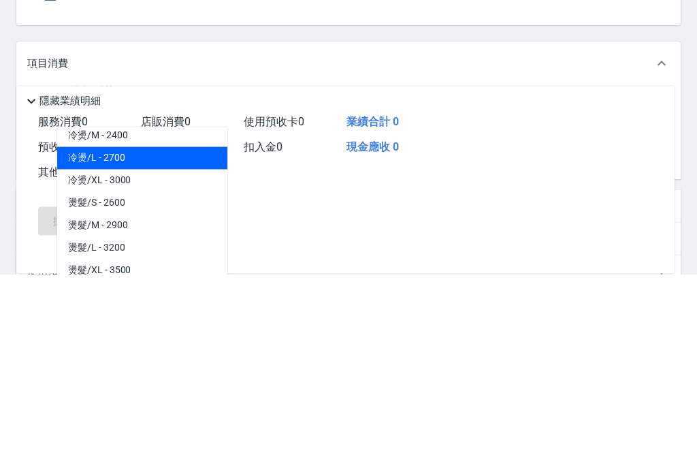
click at [169, 326] on span "冷燙/L - 2700" at bounding box center [142, 337] width 170 height 22
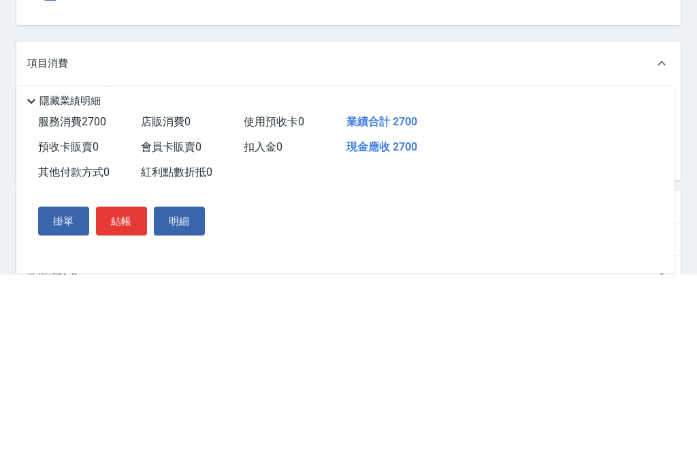
type input "冷燙/L"
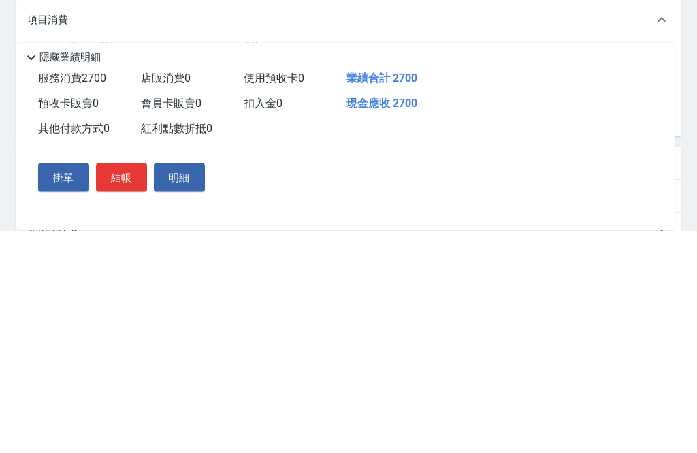
click at [44, 272] on p "隱藏業績明細" at bounding box center [69, 279] width 61 height 14
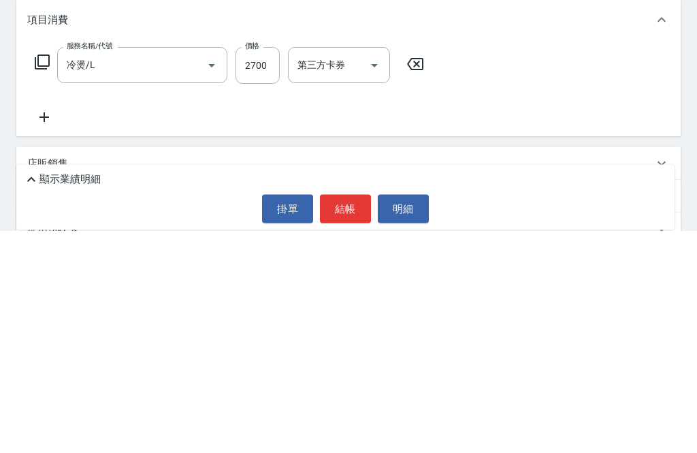
scroll to position [112, 0]
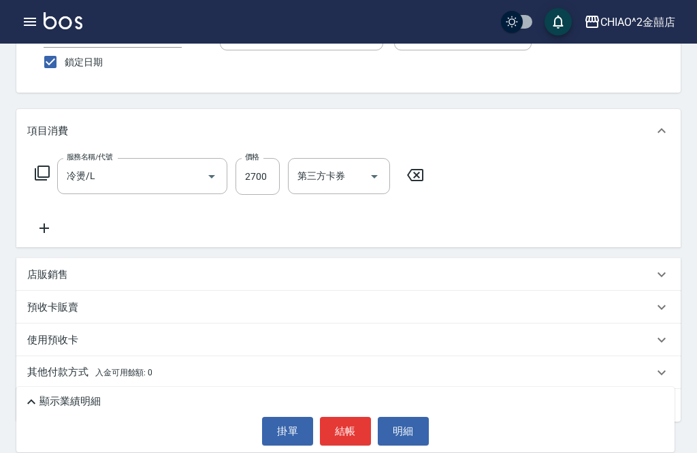
click at [44, 220] on icon at bounding box center [44, 228] width 34 height 16
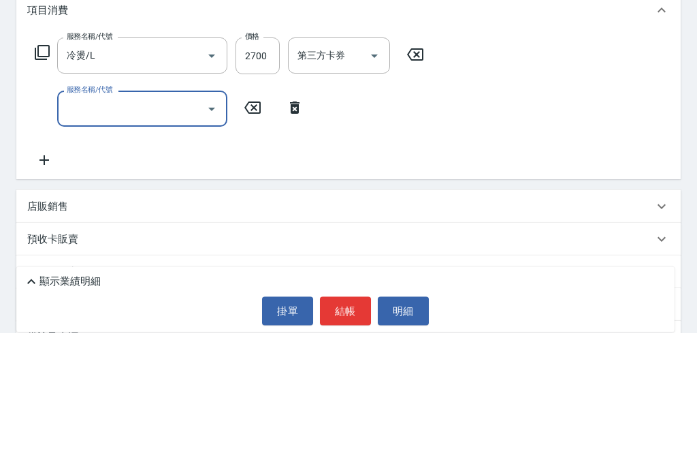
click at [169, 217] on input "服務名稱/代號" at bounding box center [131, 229] width 137 height 24
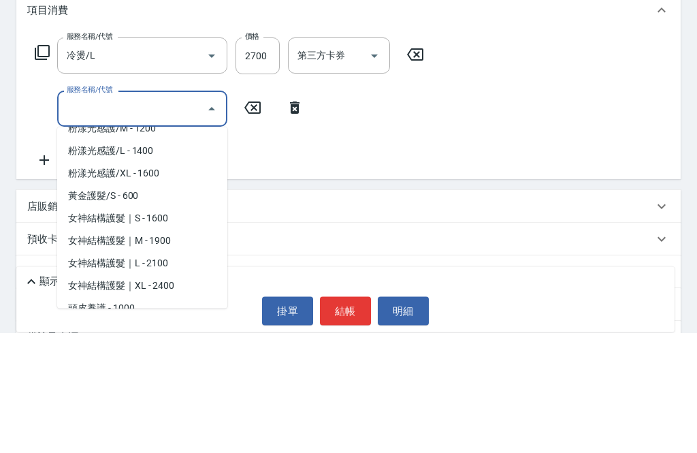
scroll to position [935, 0]
click at [159, 306] on span "黃金護髮/S - 600" at bounding box center [142, 317] width 170 height 22
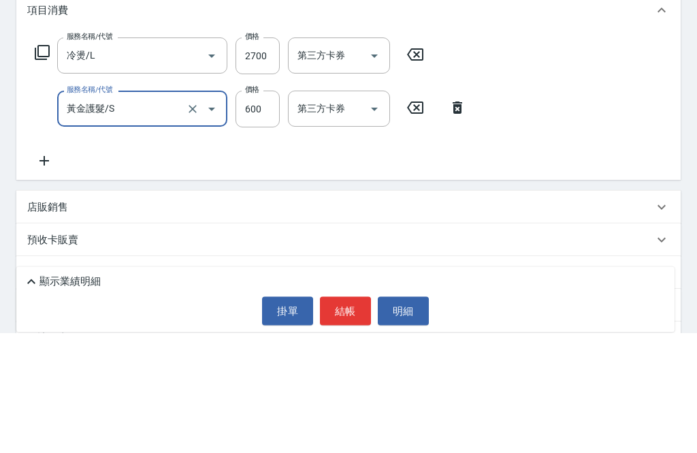
type input "黃金護髮/S"
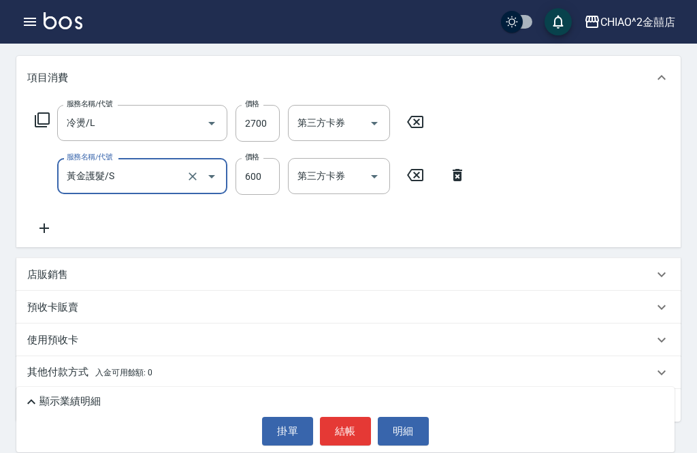
click at [91, 408] on p "顯示業績明細" at bounding box center [69, 401] width 61 height 14
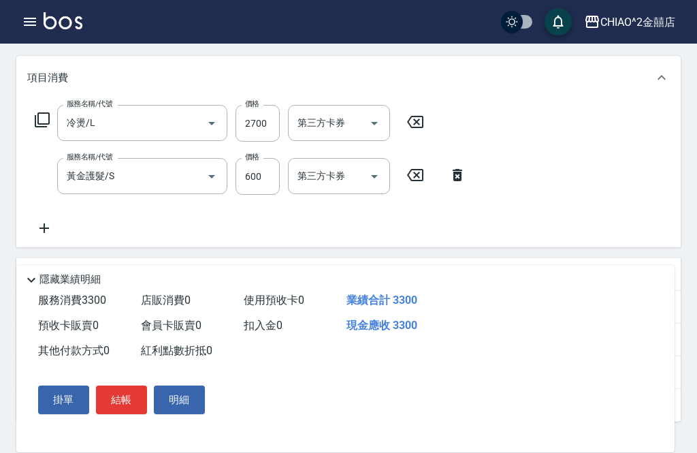
click at [263, 121] on input "2700" at bounding box center [257, 123] width 44 height 37
click at [259, 119] on input "2700" at bounding box center [257, 123] width 44 height 37
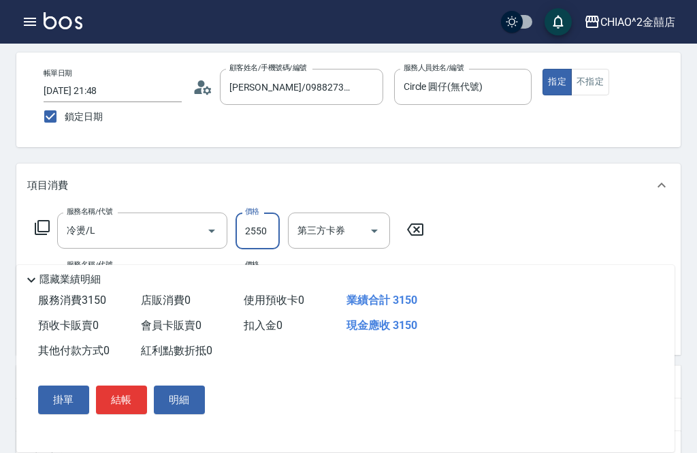
scroll to position [56, 0]
type input "2550"
click at [131, 414] on button "結帳" at bounding box center [121, 399] width 51 height 29
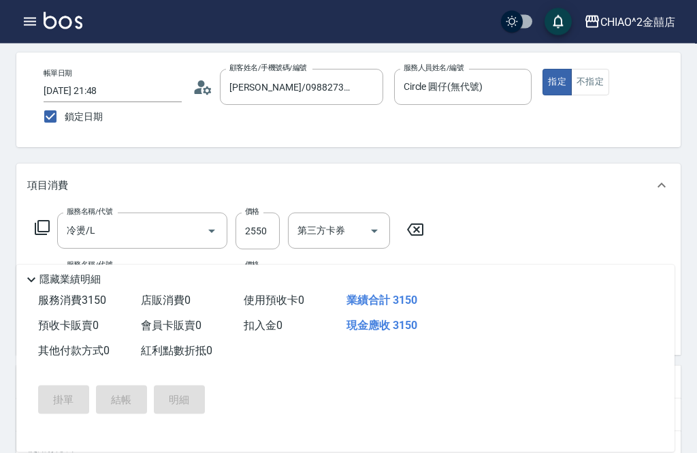
scroll to position [57, 0]
